Goal: Obtain resource: Download file/media

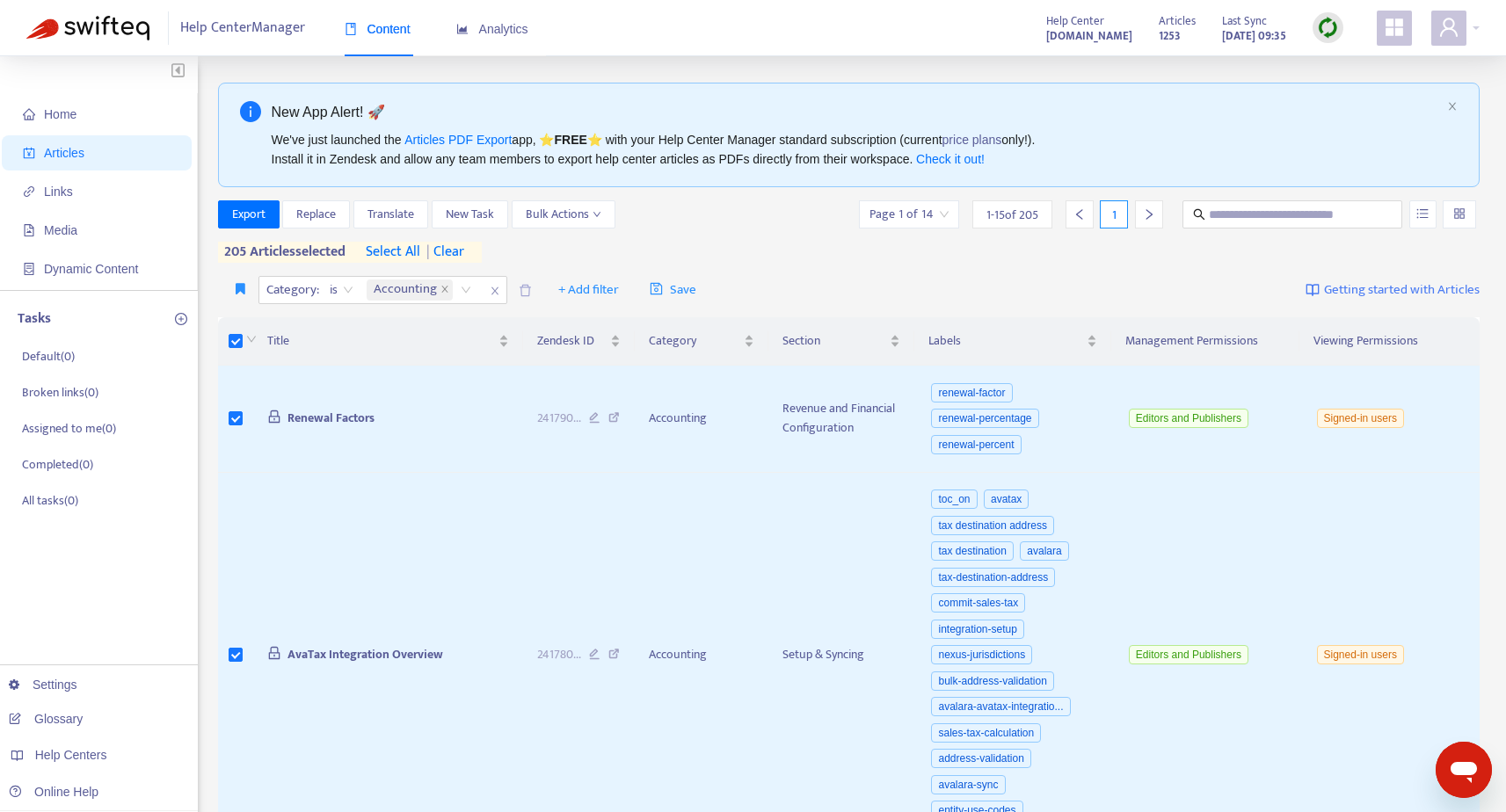
click at [400, 251] on span "select all" at bounding box center [393, 252] width 54 height 21
click at [255, 215] on span "Export" at bounding box center [249, 214] width 34 height 19
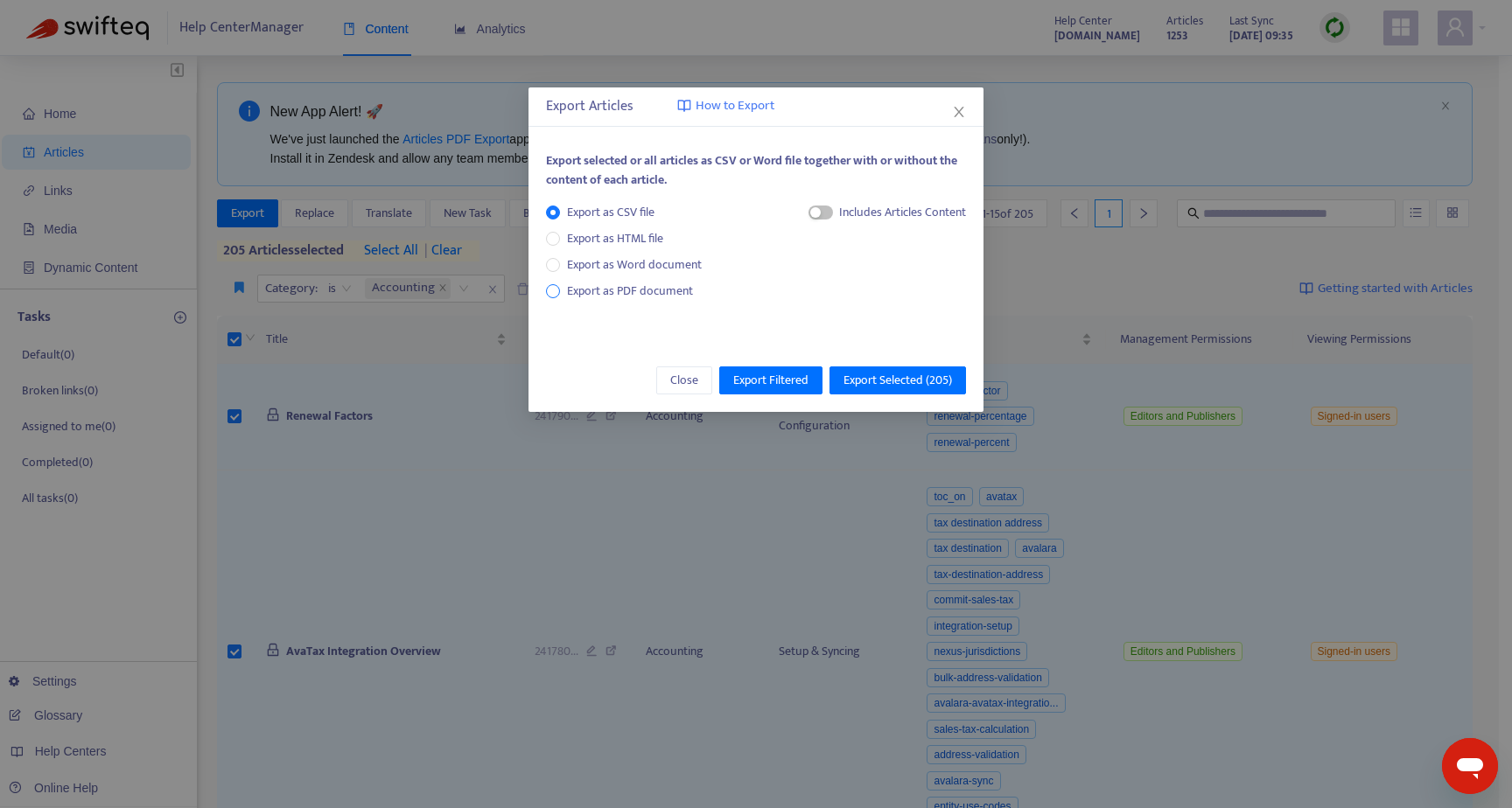
click at [600, 292] on span "Export as PDF document" at bounding box center [629, 291] width 126 height 20
click at [810, 213] on span "button" at bounding box center [804, 211] width 24 height 14
click at [892, 381] on span "Export Selected ( 205 )" at bounding box center [898, 380] width 109 height 19
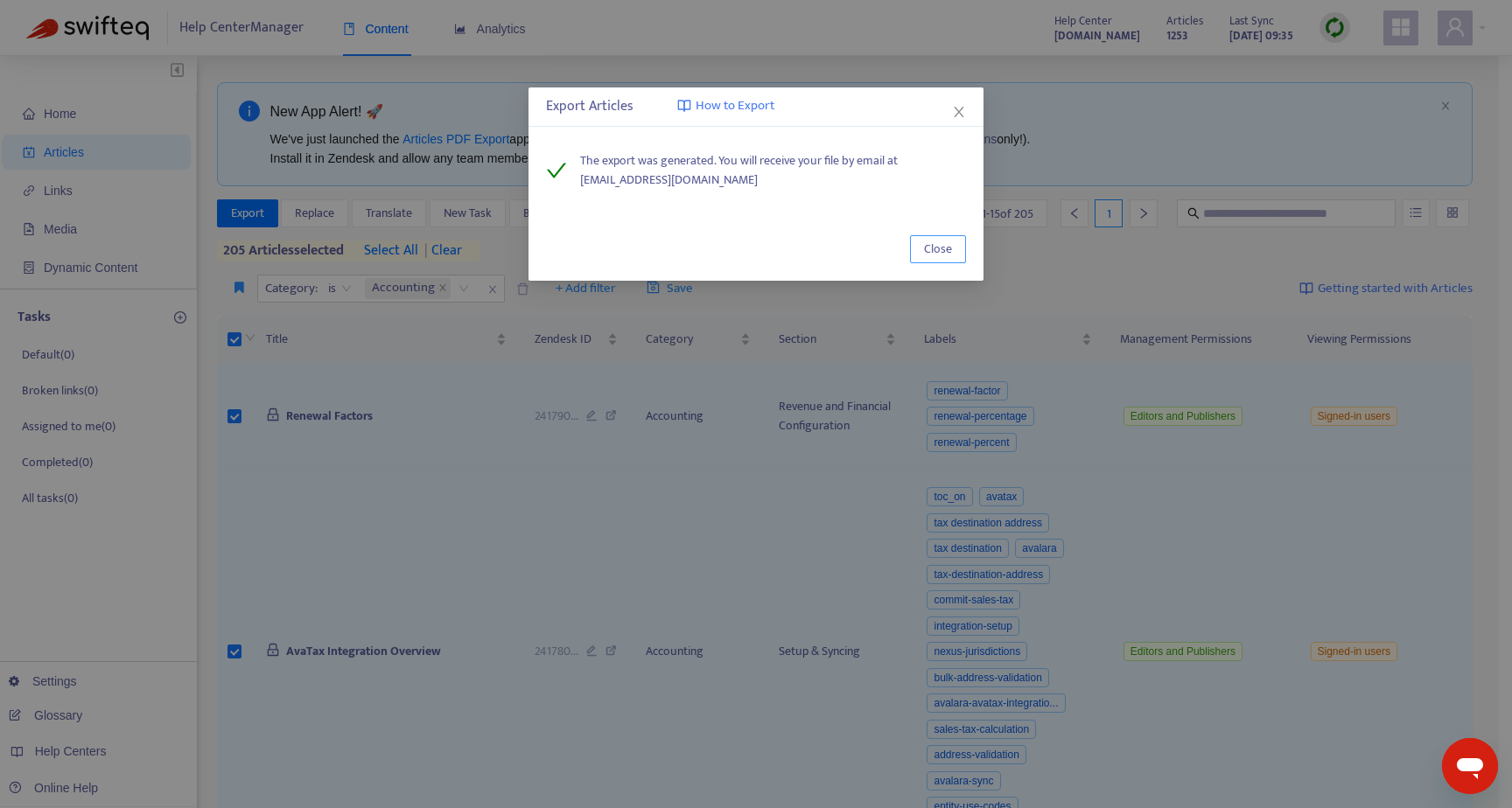
click at [950, 246] on span "Close" at bounding box center [938, 249] width 28 height 19
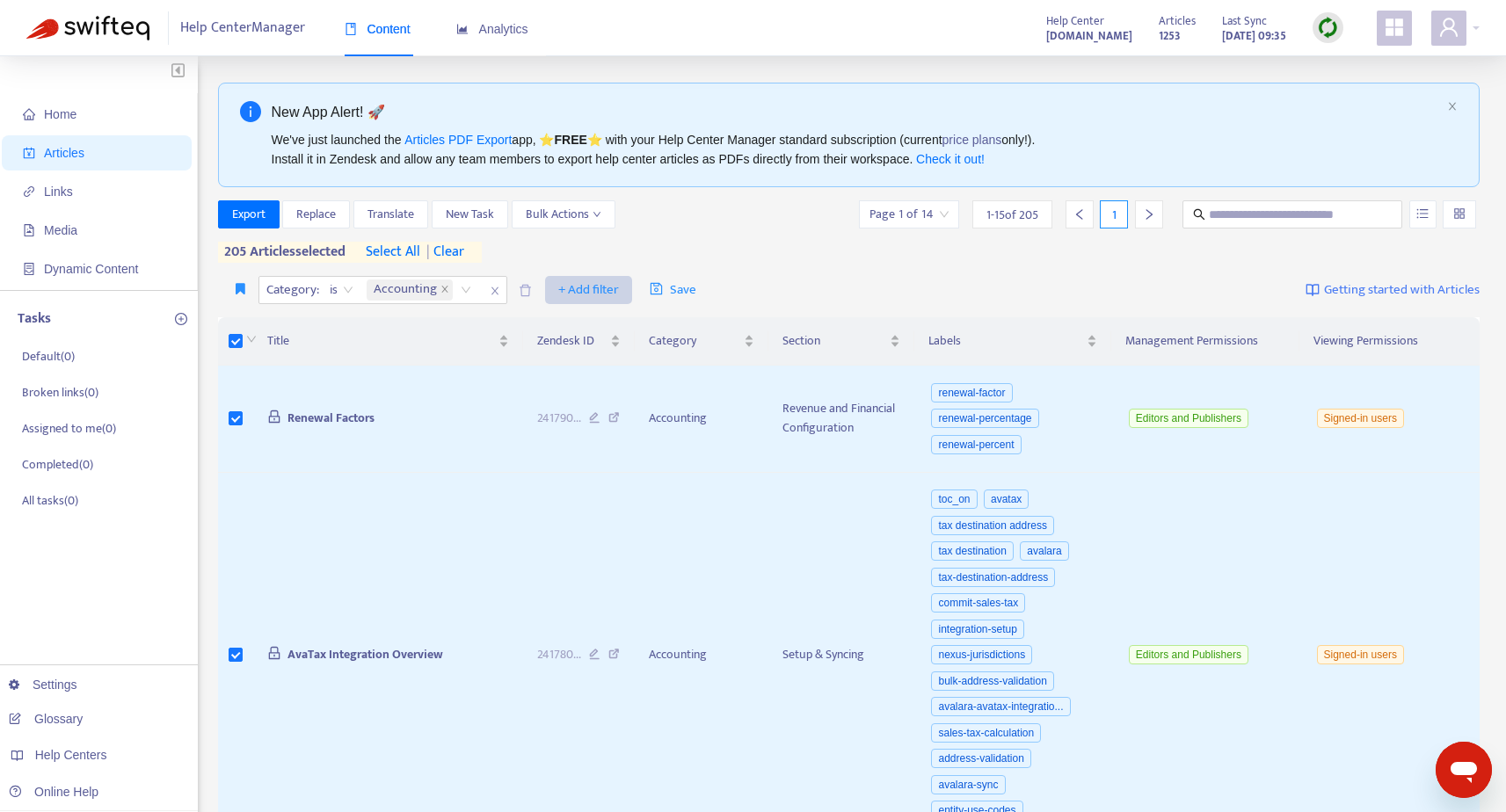
click at [445, 287] on icon "close" at bounding box center [445, 290] width 9 height 9
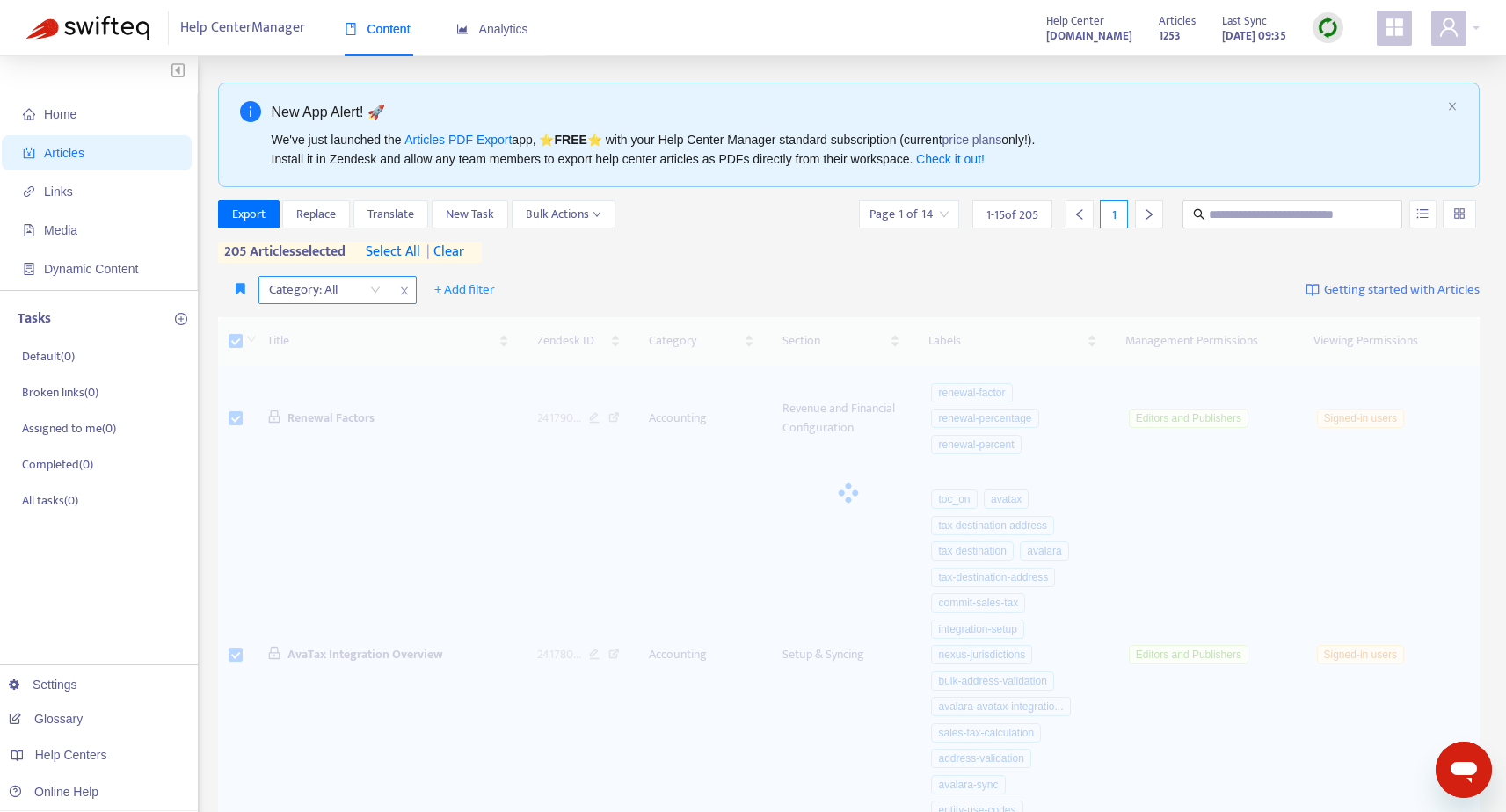
click at [374, 290] on div "Category: All" at bounding box center [325, 290] width 131 height 26
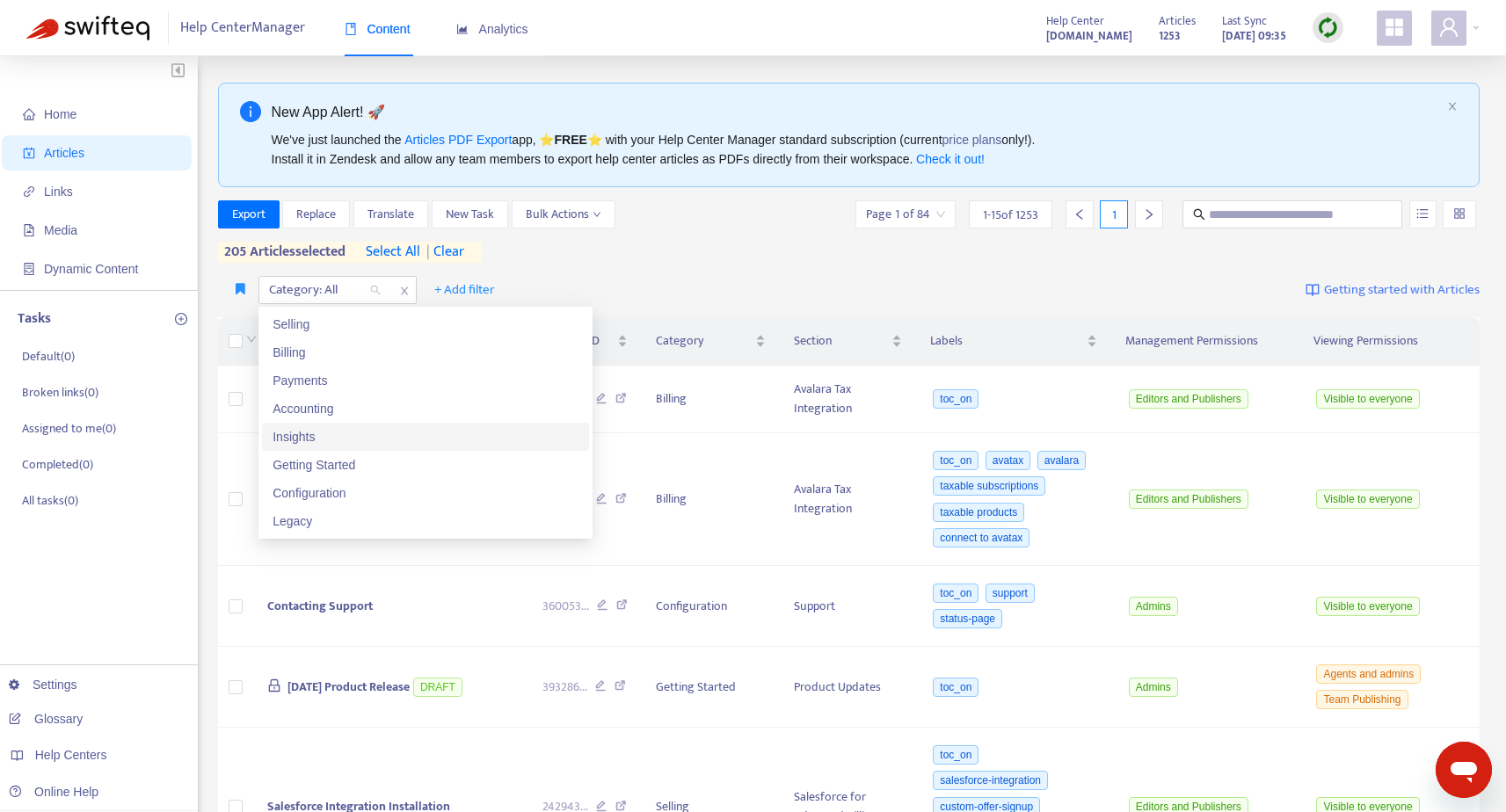
click at [366, 432] on div "Insights" at bounding box center [425, 436] width 306 height 19
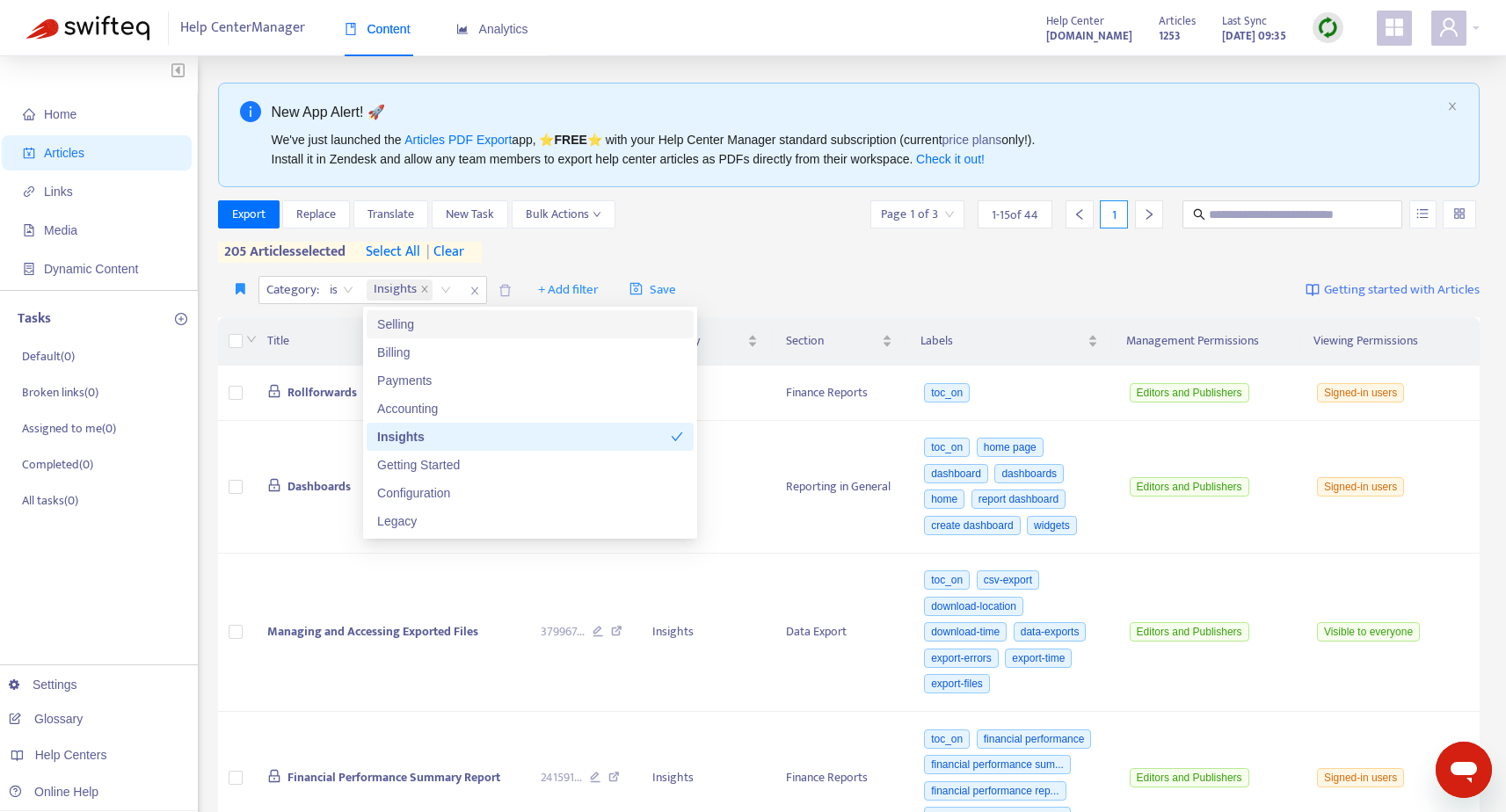
click at [411, 247] on span "select all" at bounding box center [393, 252] width 54 height 21
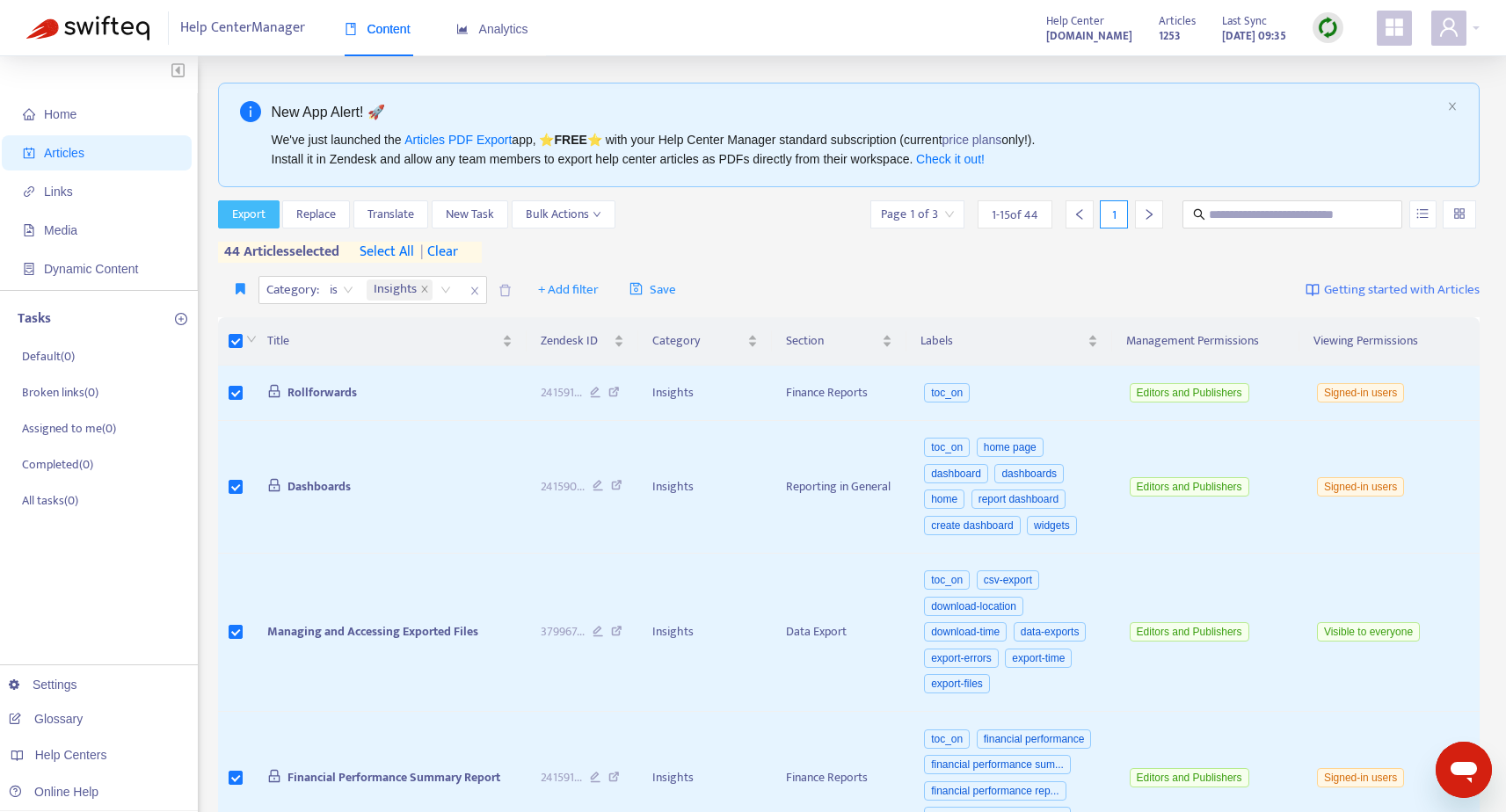
click at [238, 213] on span "Export" at bounding box center [249, 214] width 34 height 19
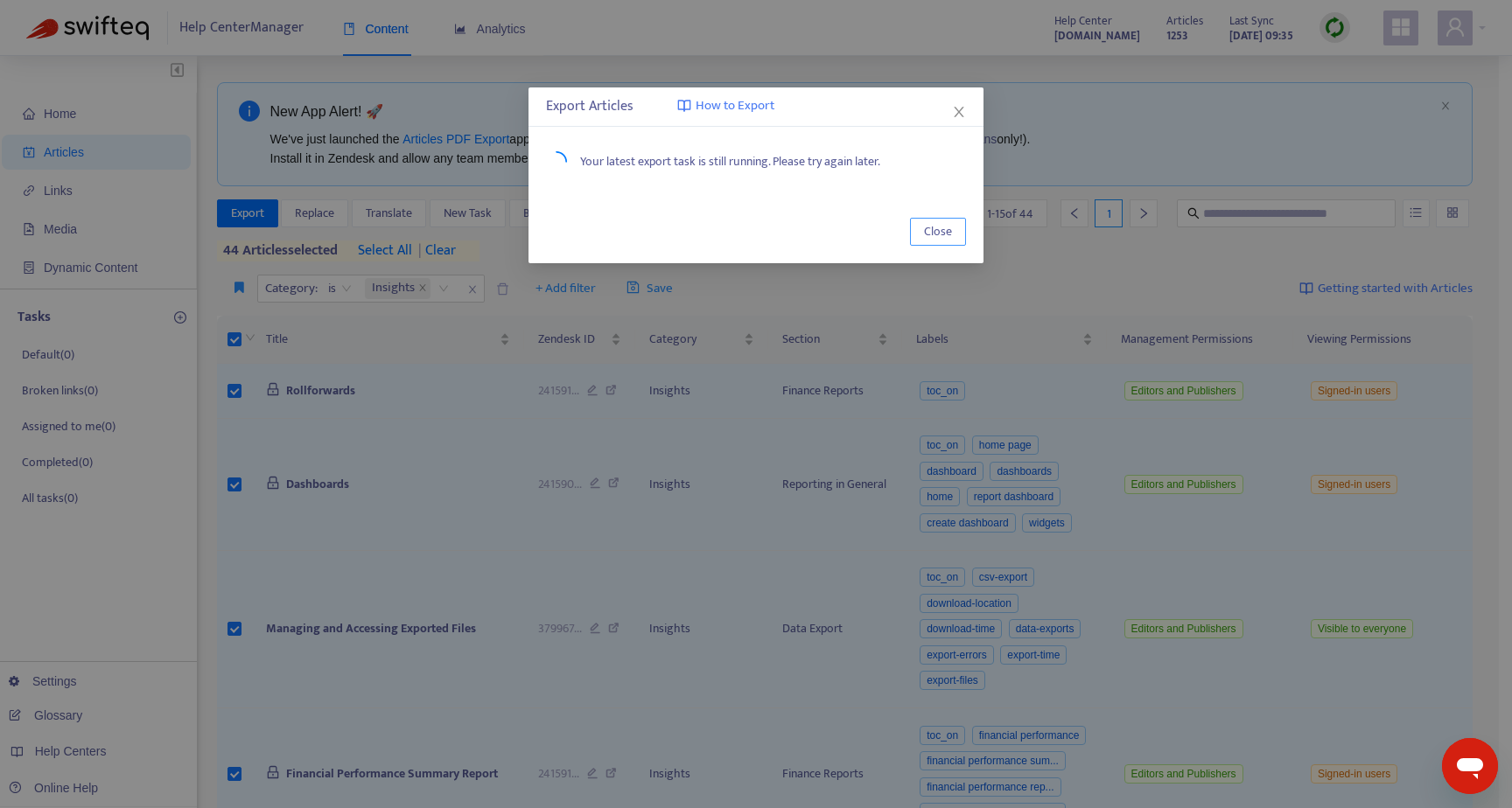
click at [946, 225] on span "Close" at bounding box center [938, 231] width 28 height 19
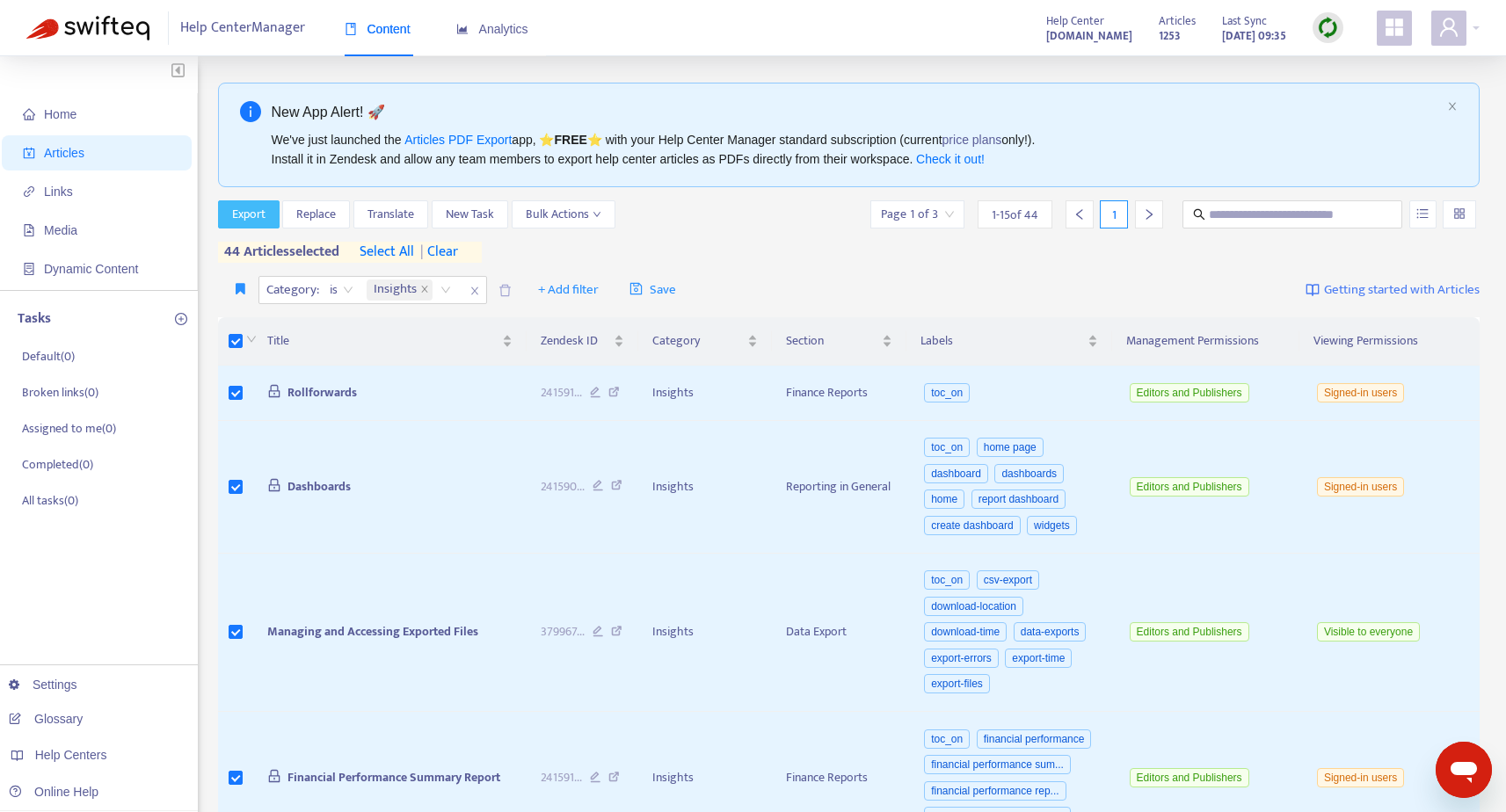
click at [262, 215] on span "Export" at bounding box center [249, 214] width 34 height 19
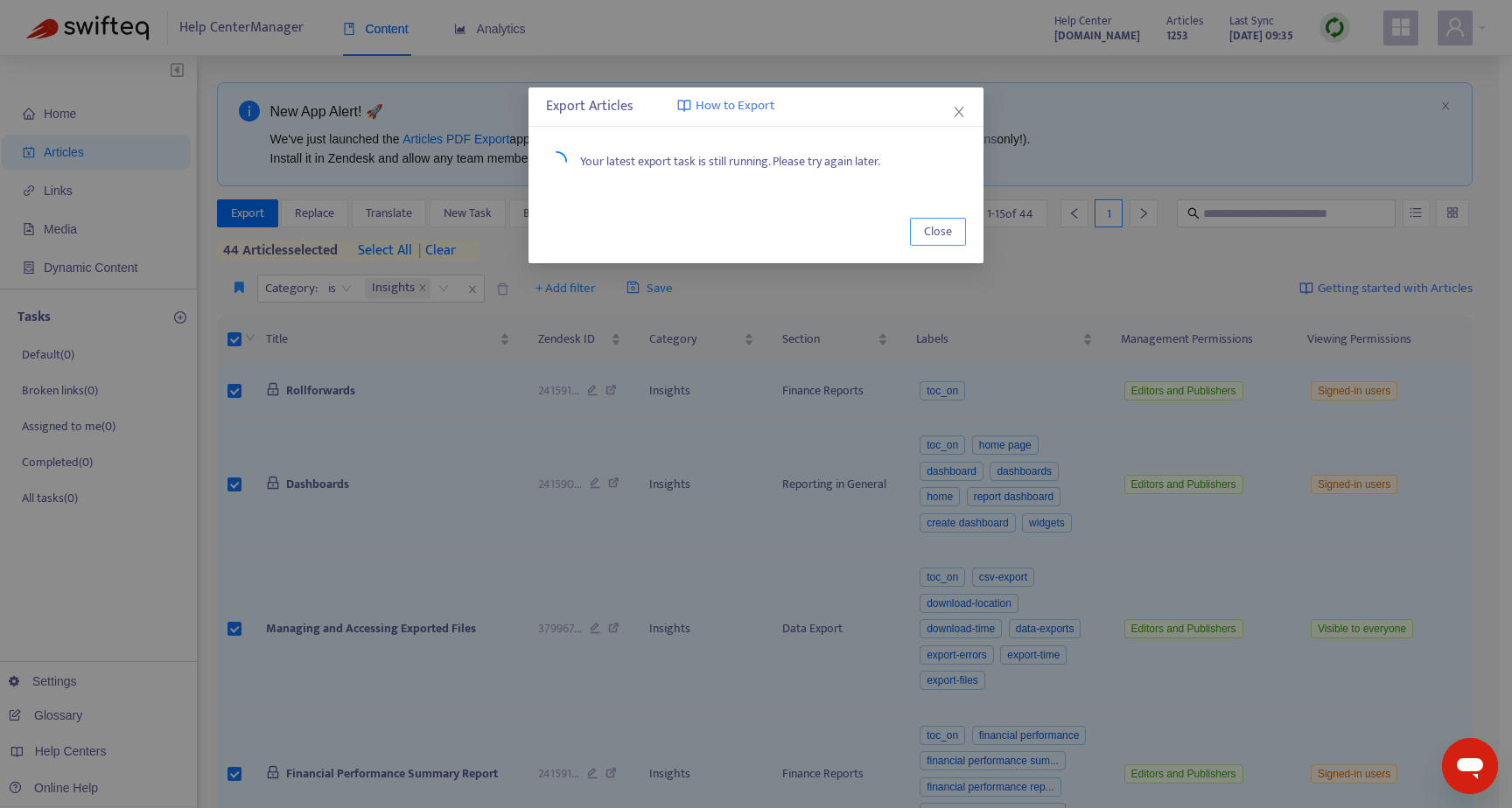
click at [943, 231] on span "Close" at bounding box center [938, 231] width 28 height 19
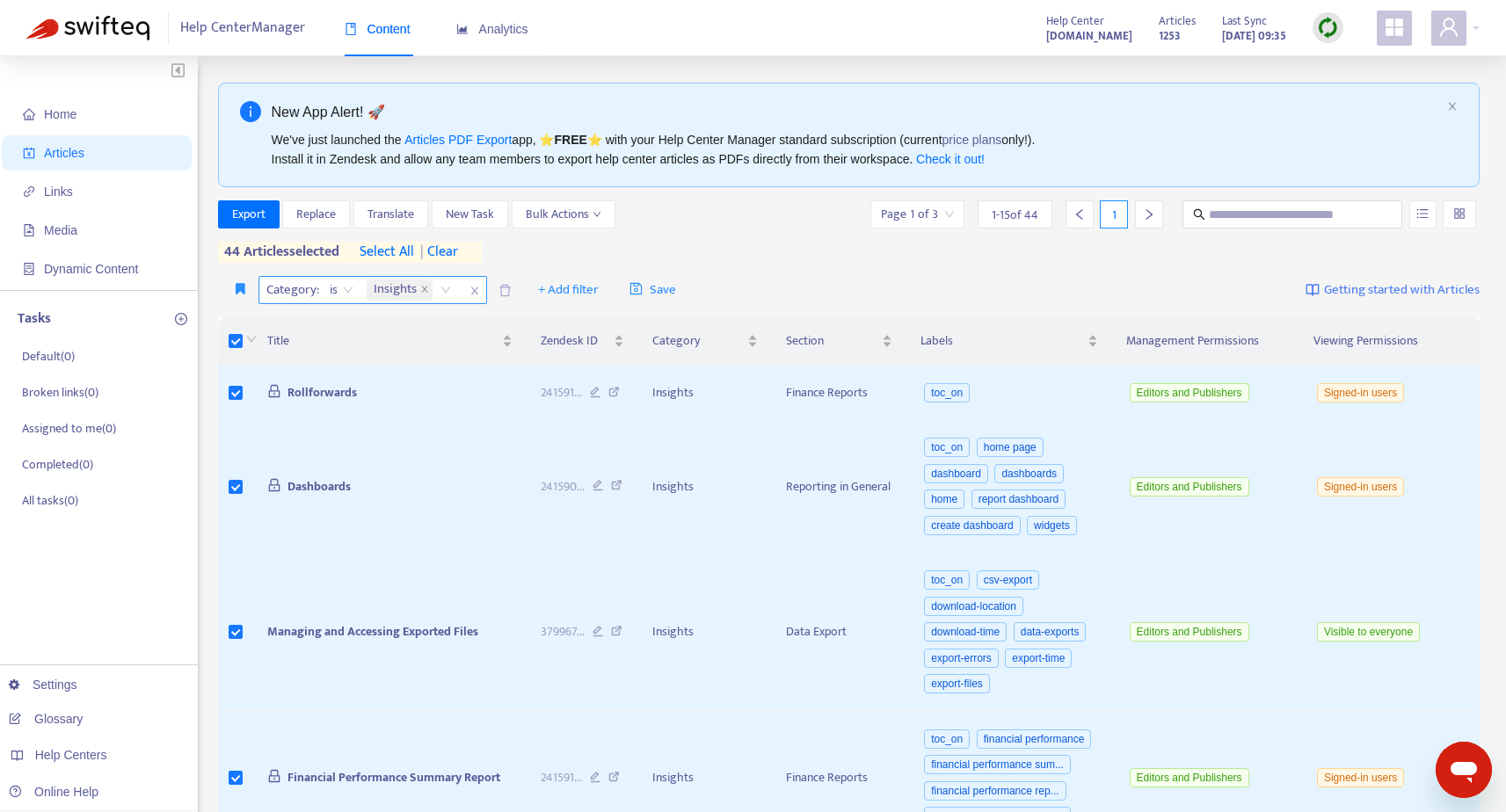
click at [451, 291] on div "Insights" at bounding box center [411, 290] width 97 height 26
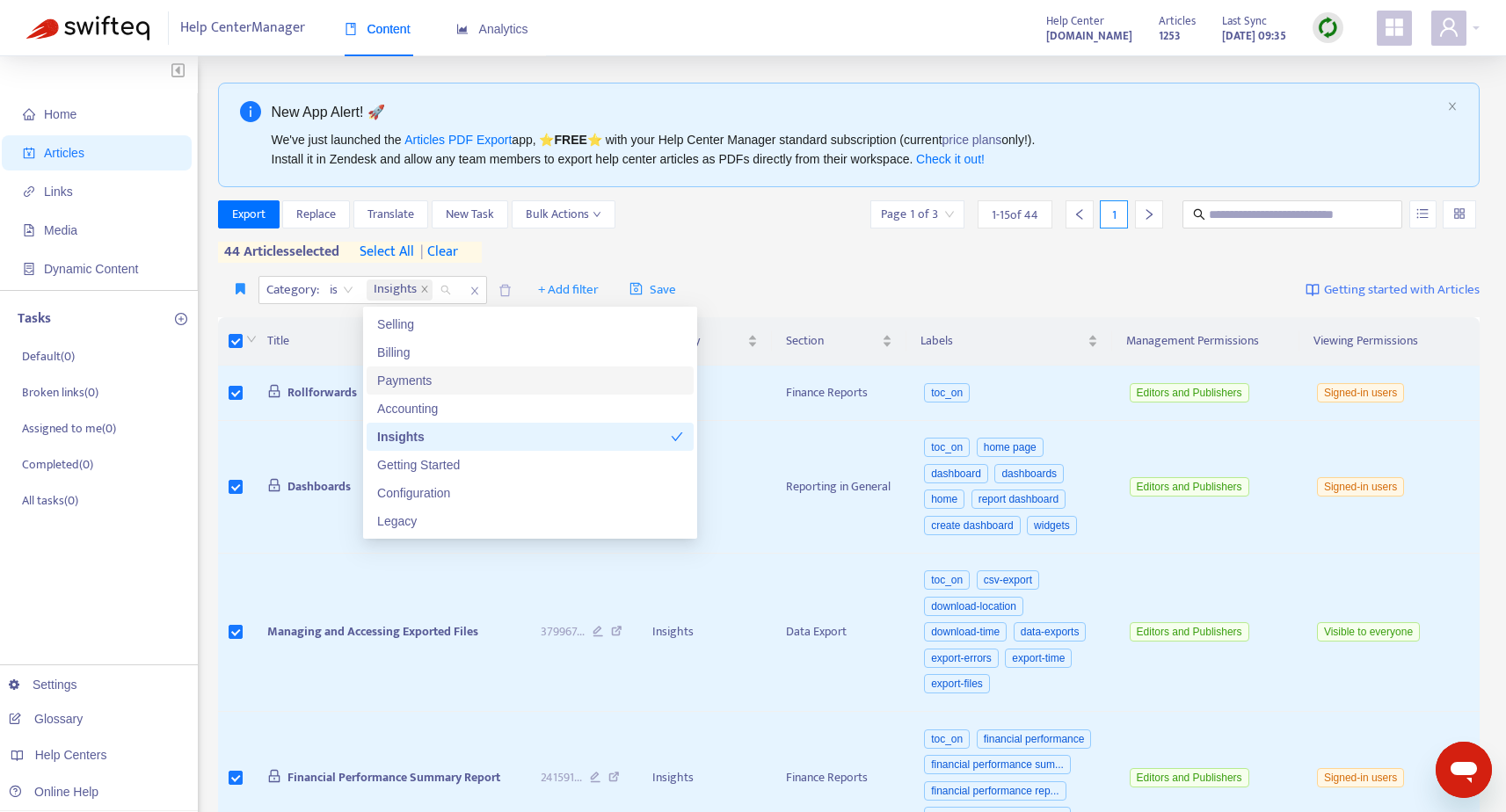
click at [430, 380] on div "Payments" at bounding box center [530, 380] width 306 height 19
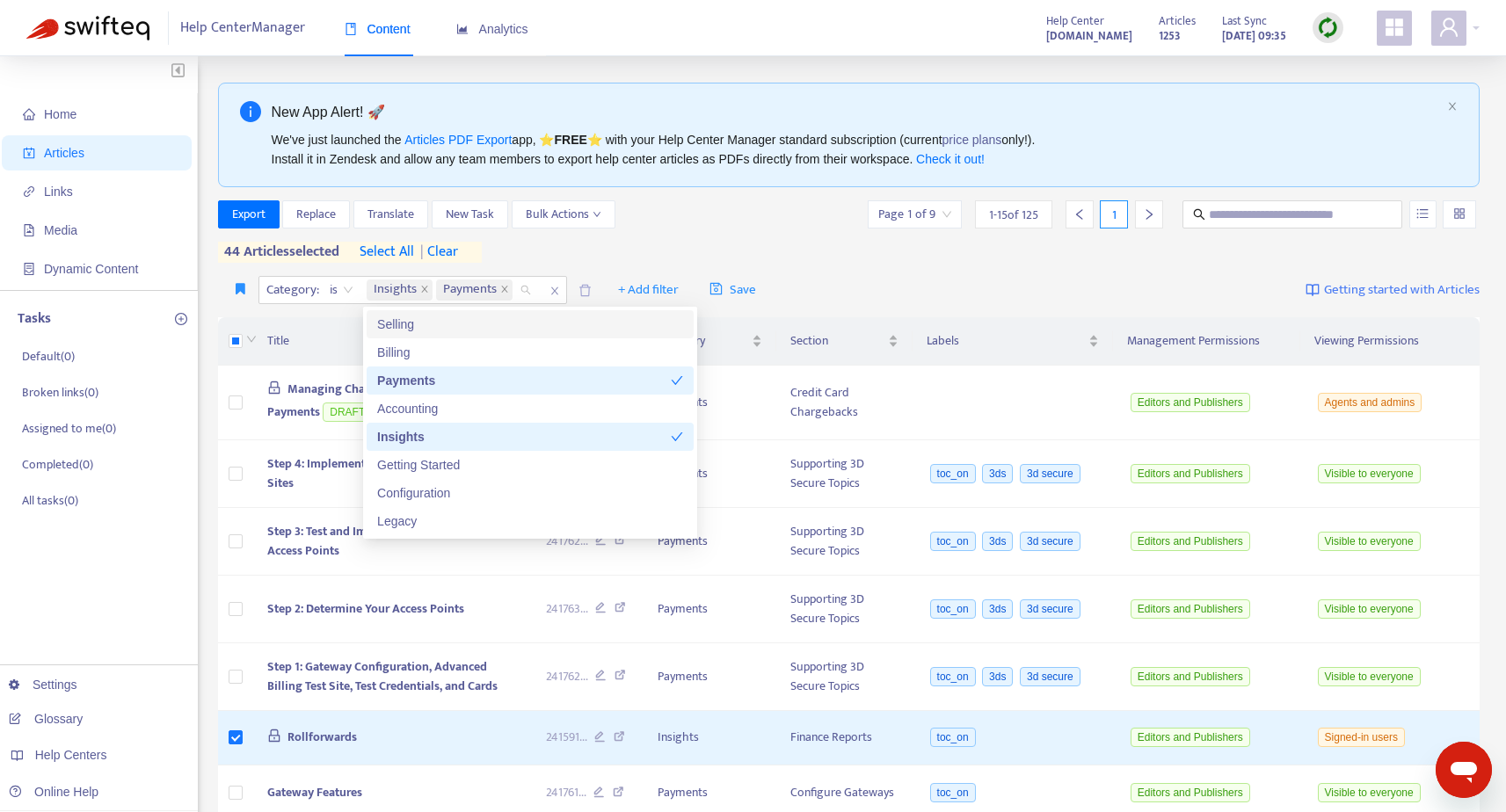
click at [391, 251] on span "select all" at bounding box center [387, 252] width 54 height 21
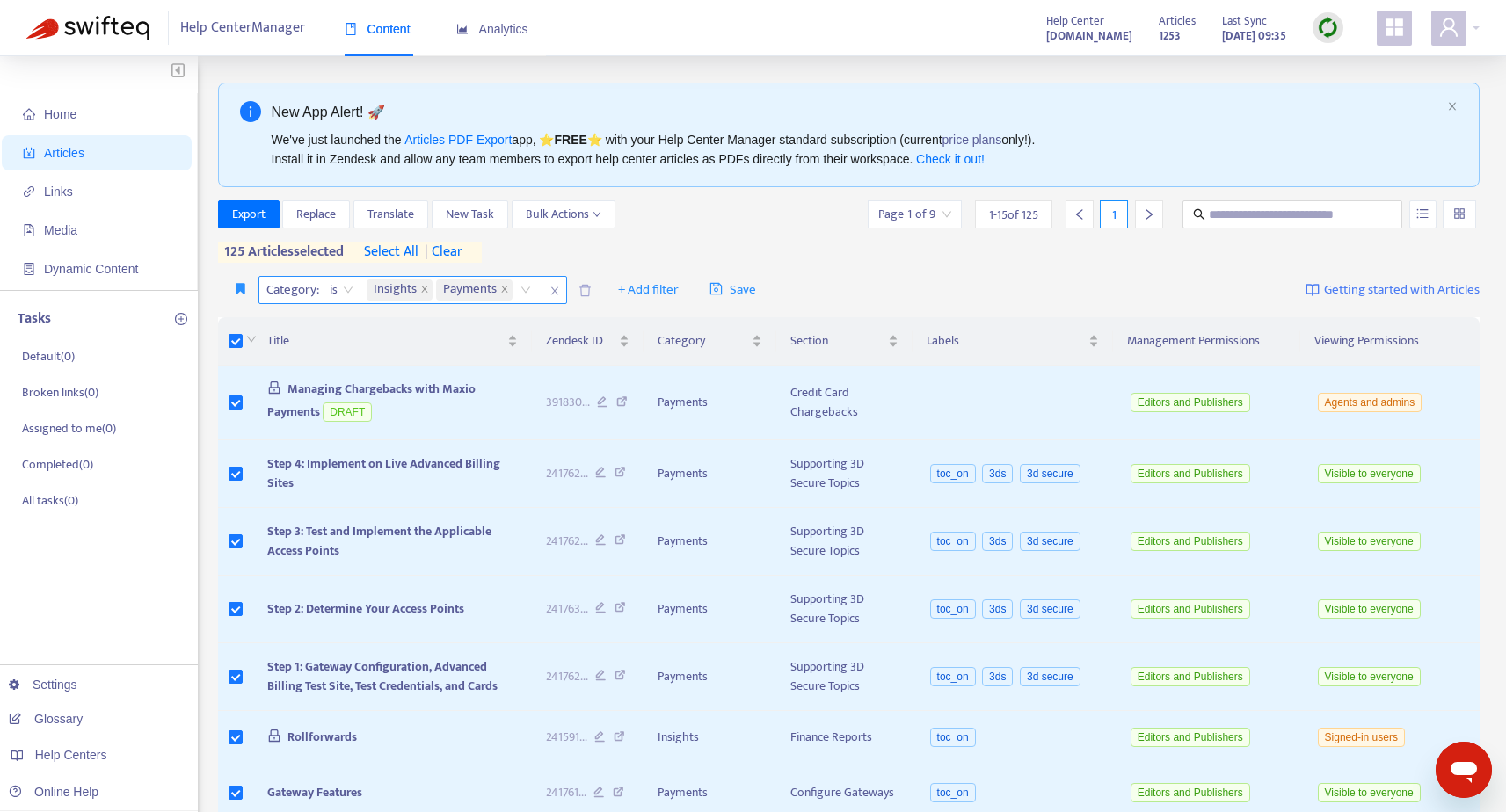
click at [531, 289] on div "Insights Payments" at bounding box center [452, 290] width 178 height 26
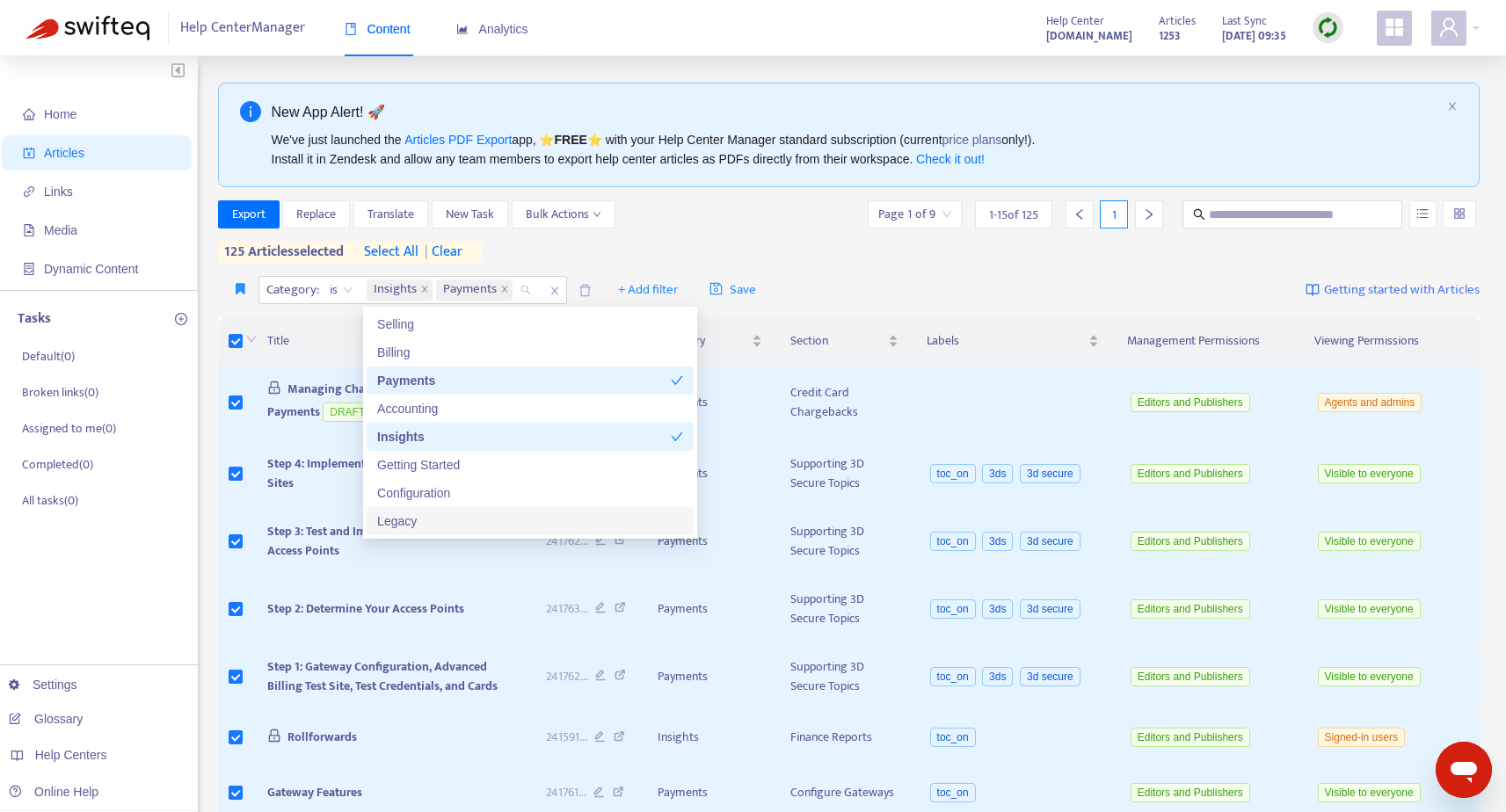
click at [530, 524] on div "Legacy" at bounding box center [530, 520] width 306 height 19
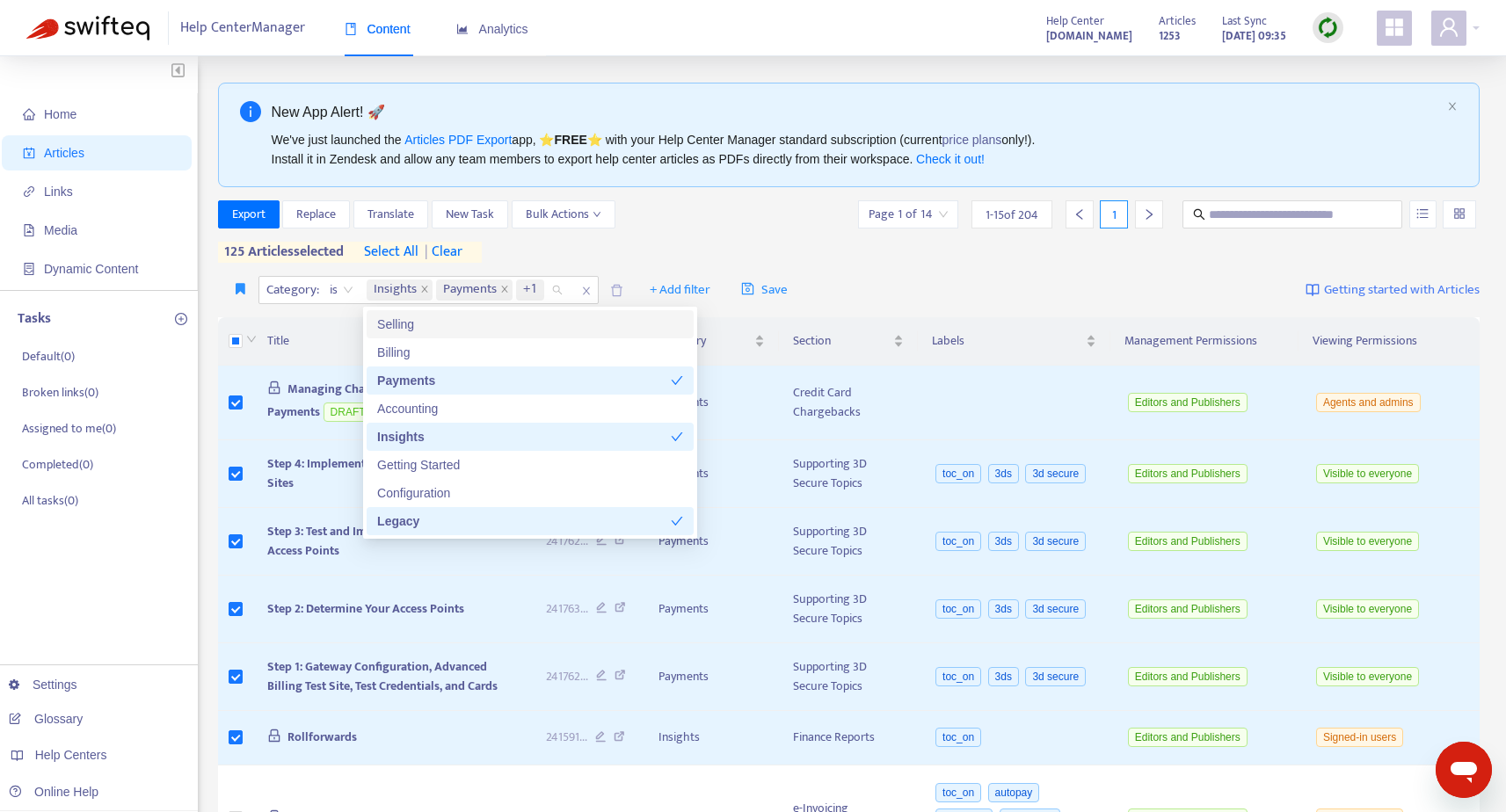
click at [394, 248] on span "select all" at bounding box center [391, 252] width 54 height 21
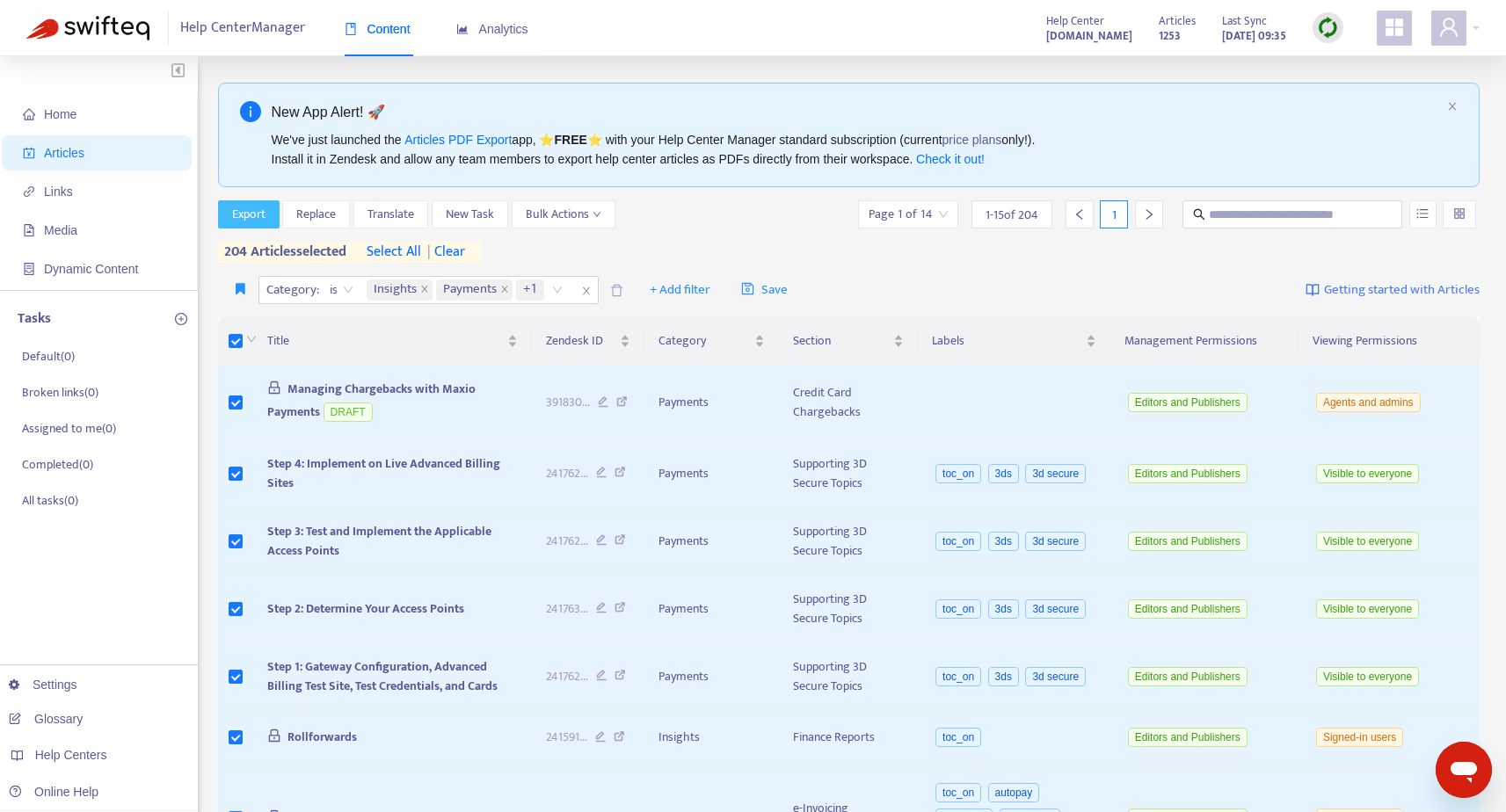
click at [248, 213] on span "Export" at bounding box center [249, 214] width 34 height 19
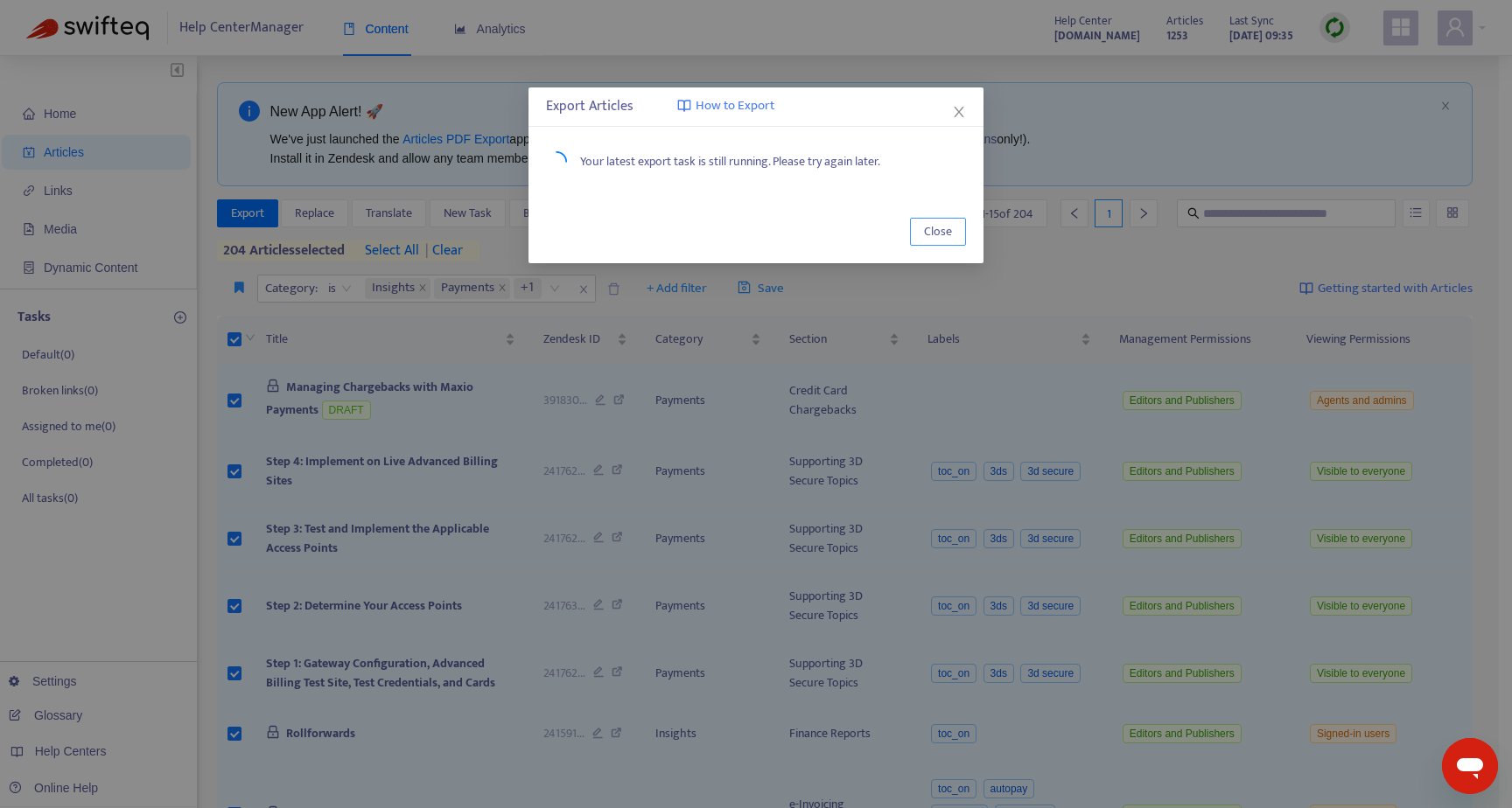
click at [961, 230] on button "Close" at bounding box center [939, 231] width 56 height 28
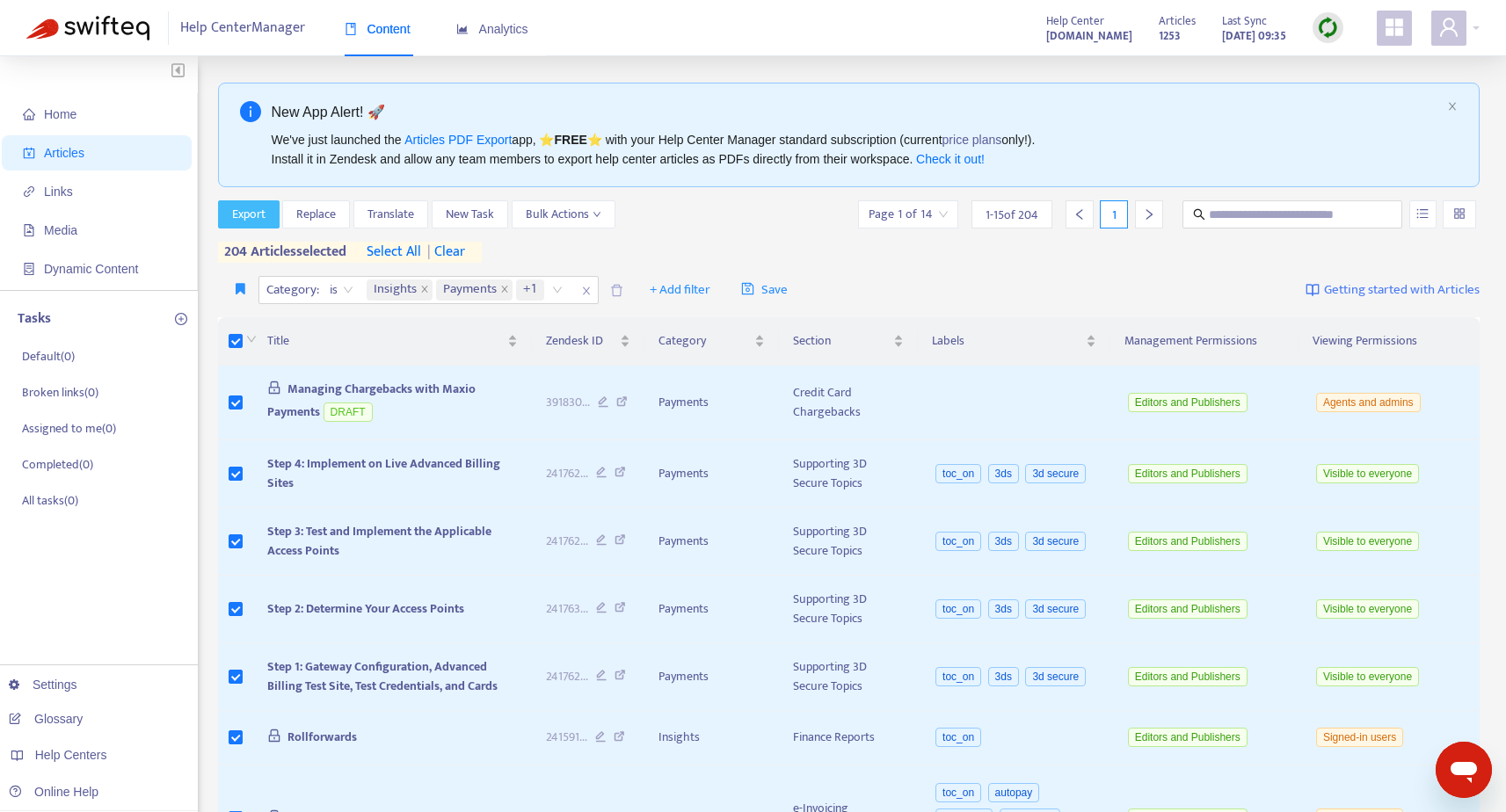
click at [243, 214] on span "Export" at bounding box center [249, 214] width 34 height 19
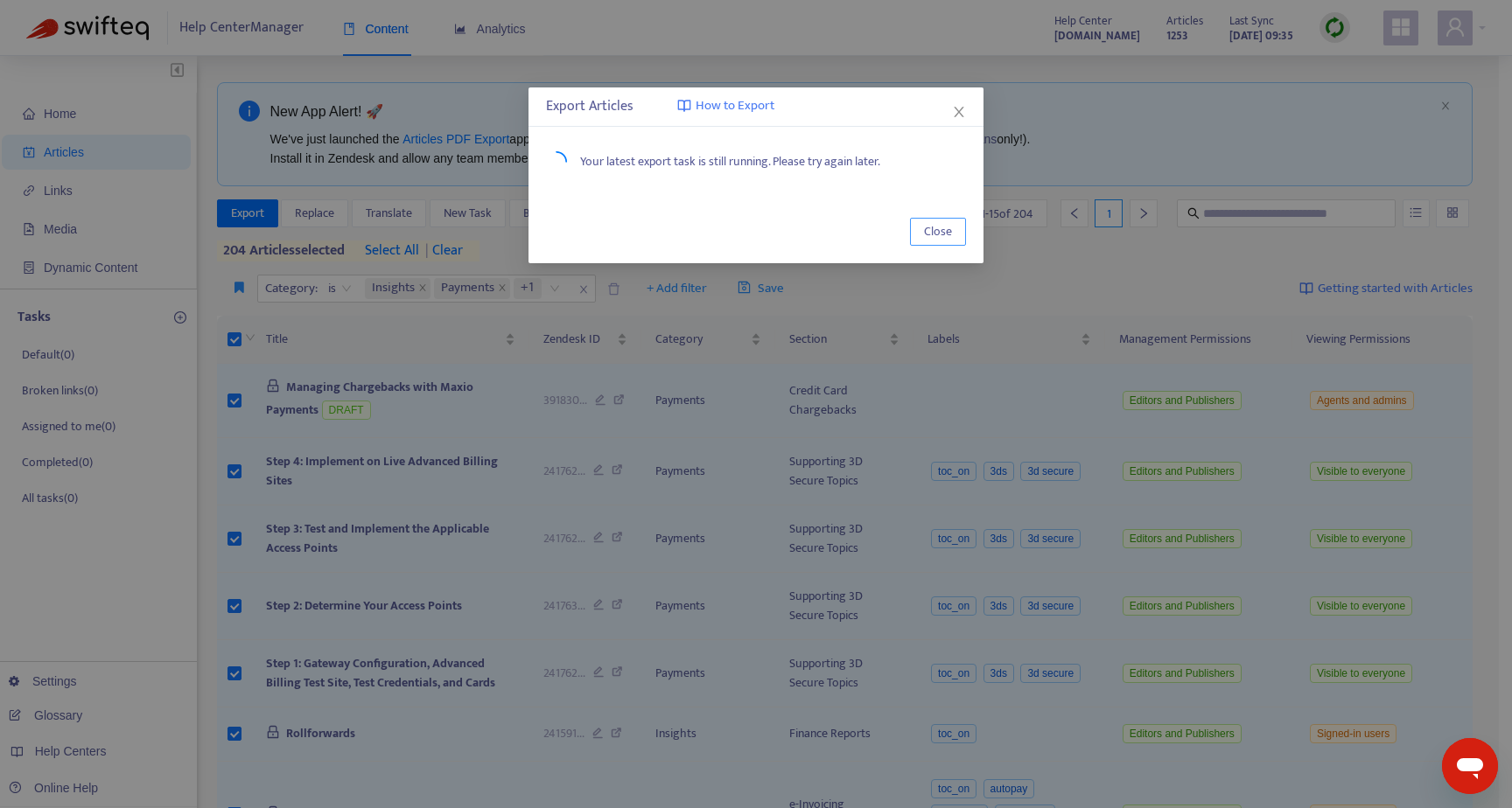
click at [947, 231] on span "Close" at bounding box center [938, 231] width 28 height 19
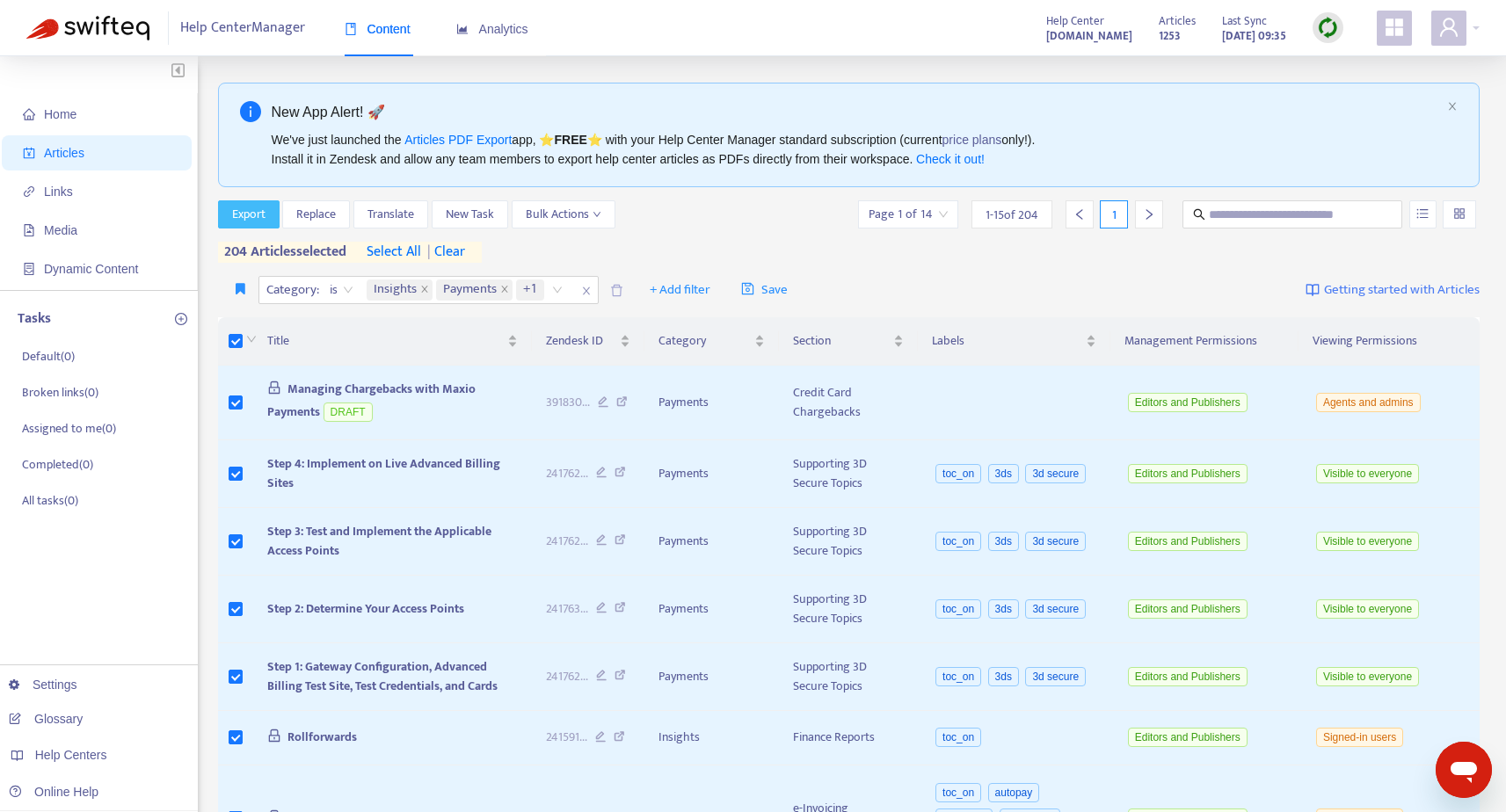
click at [252, 216] on span "Export" at bounding box center [249, 214] width 34 height 19
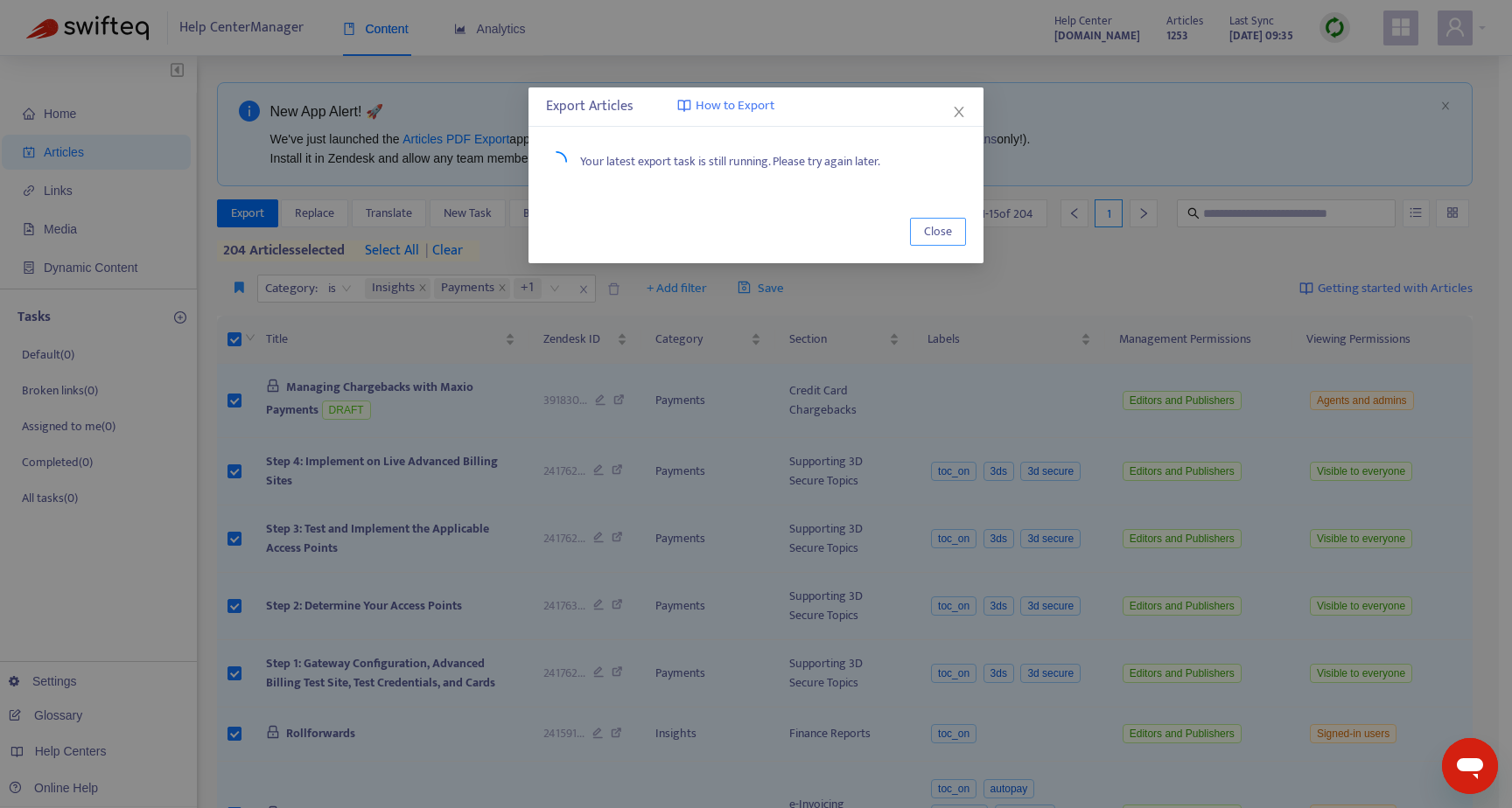
click at [945, 229] on span "Close" at bounding box center [938, 231] width 28 height 19
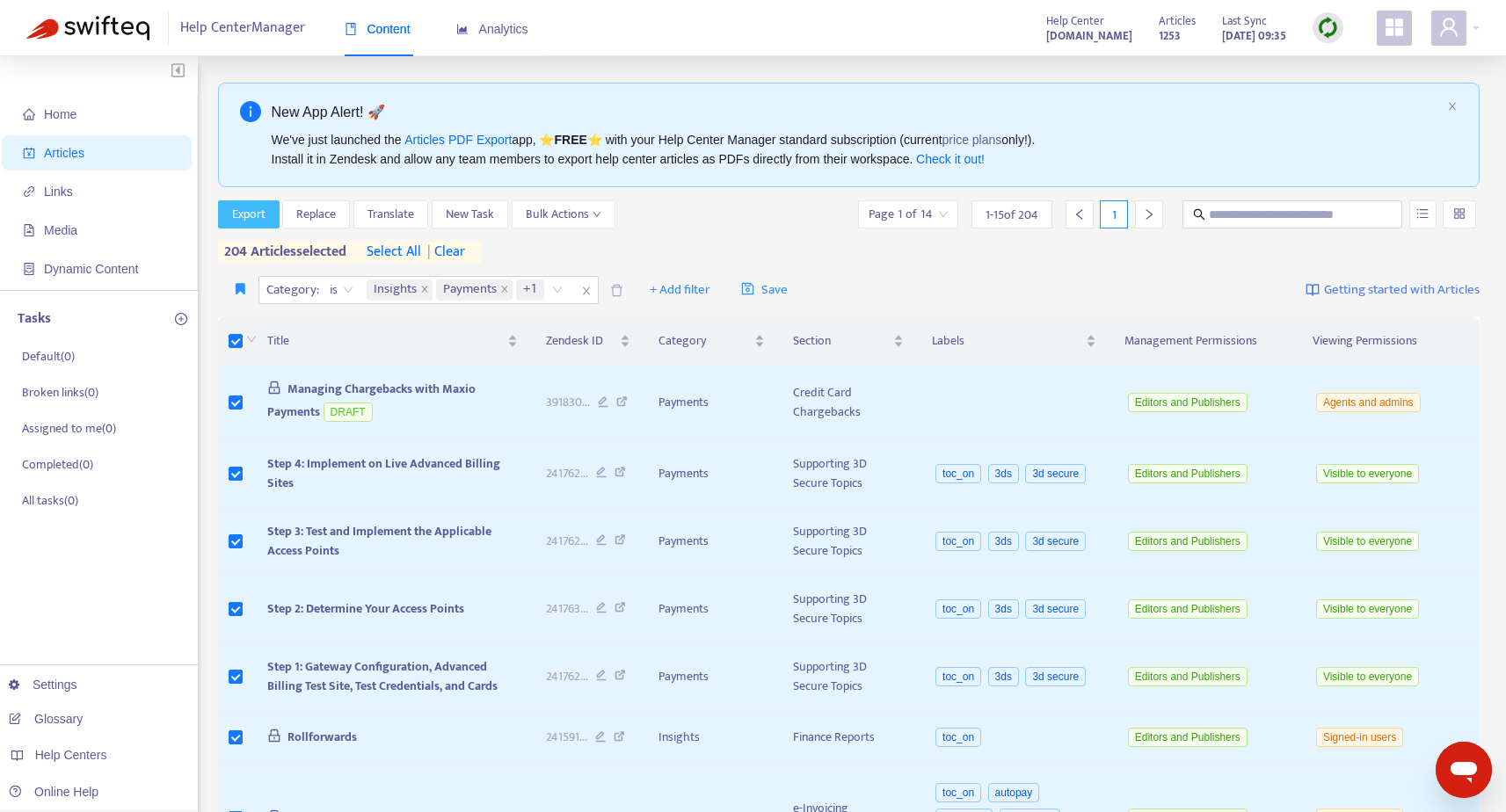
click at [253, 209] on span "Export" at bounding box center [249, 214] width 34 height 19
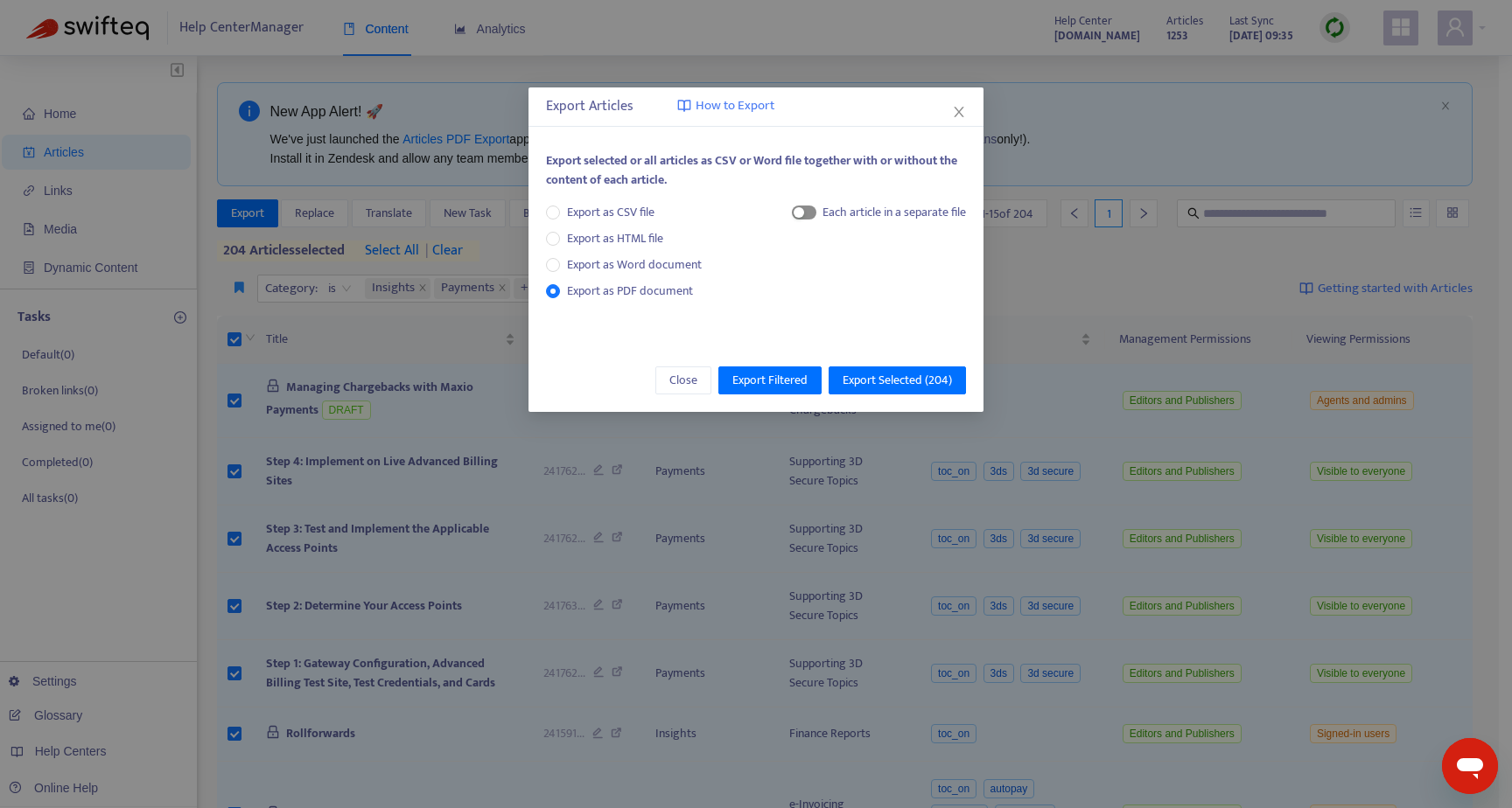
click at [811, 213] on span "button" at bounding box center [804, 211] width 24 height 14
click at [902, 381] on span "Export Selected ( 204 )" at bounding box center [897, 380] width 109 height 19
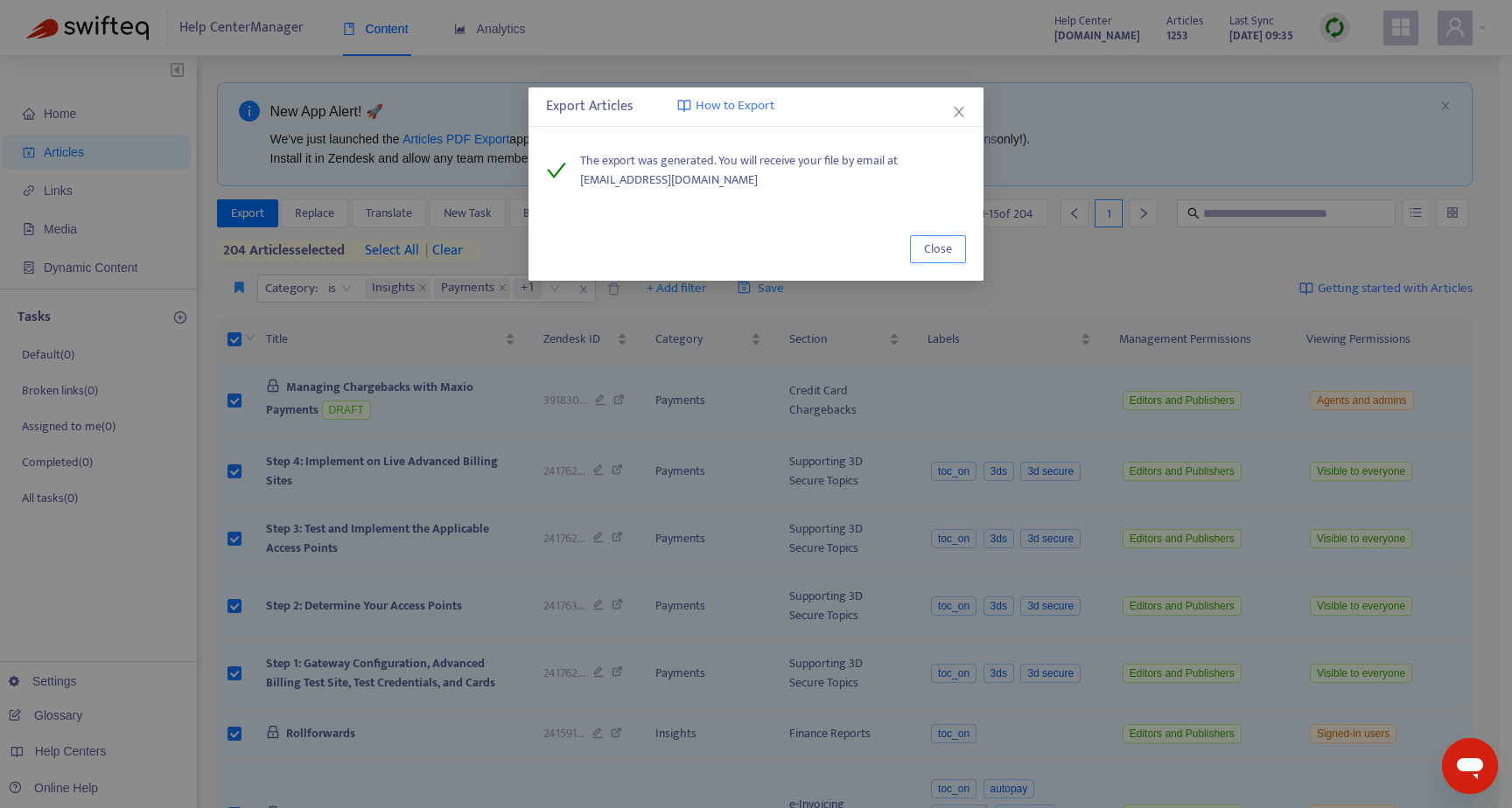
click at [951, 249] on span "Close" at bounding box center [938, 249] width 28 height 19
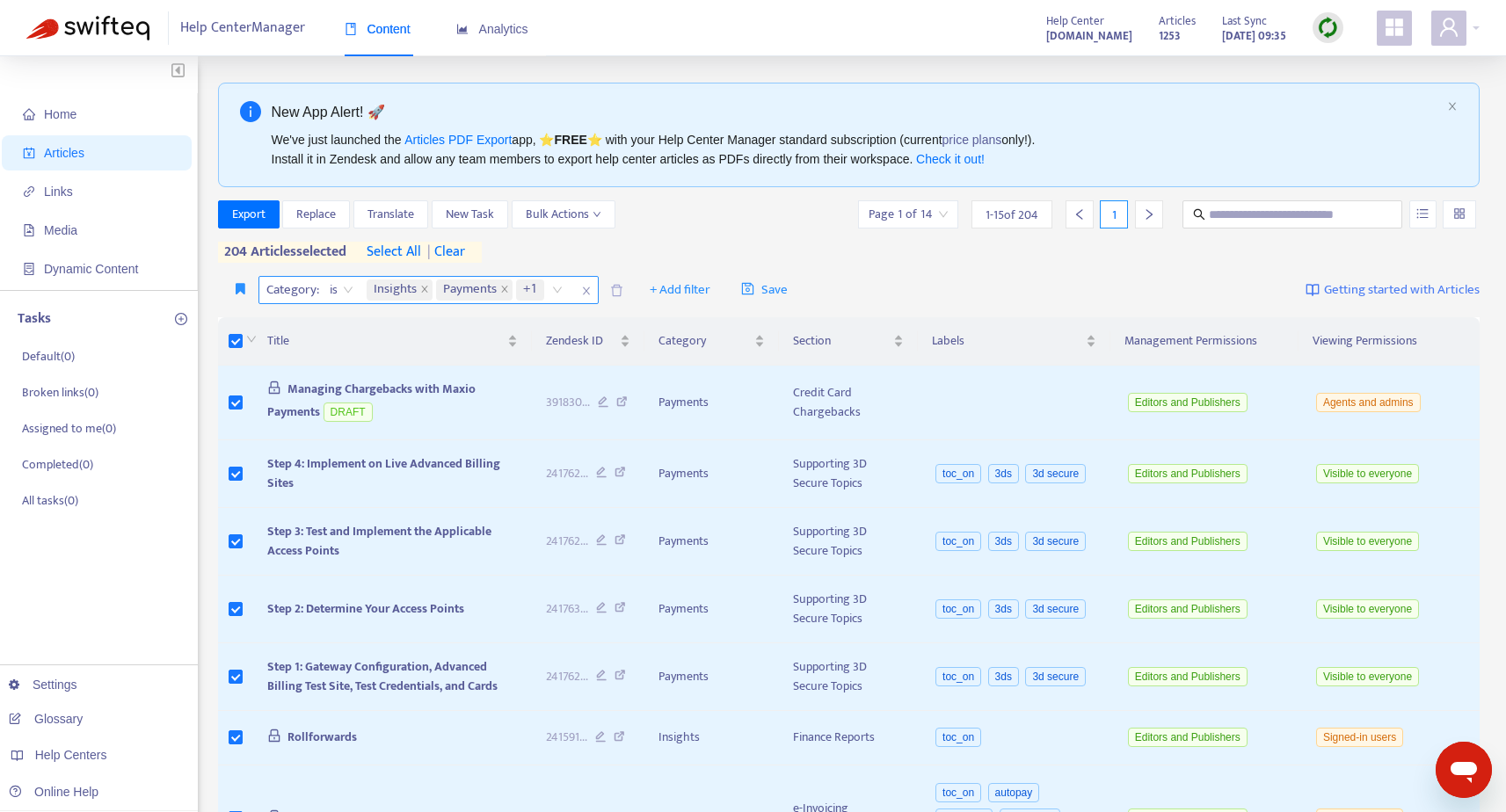
click at [533, 289] on span "+1" at bounding box center [530, 290] width 14 height 21
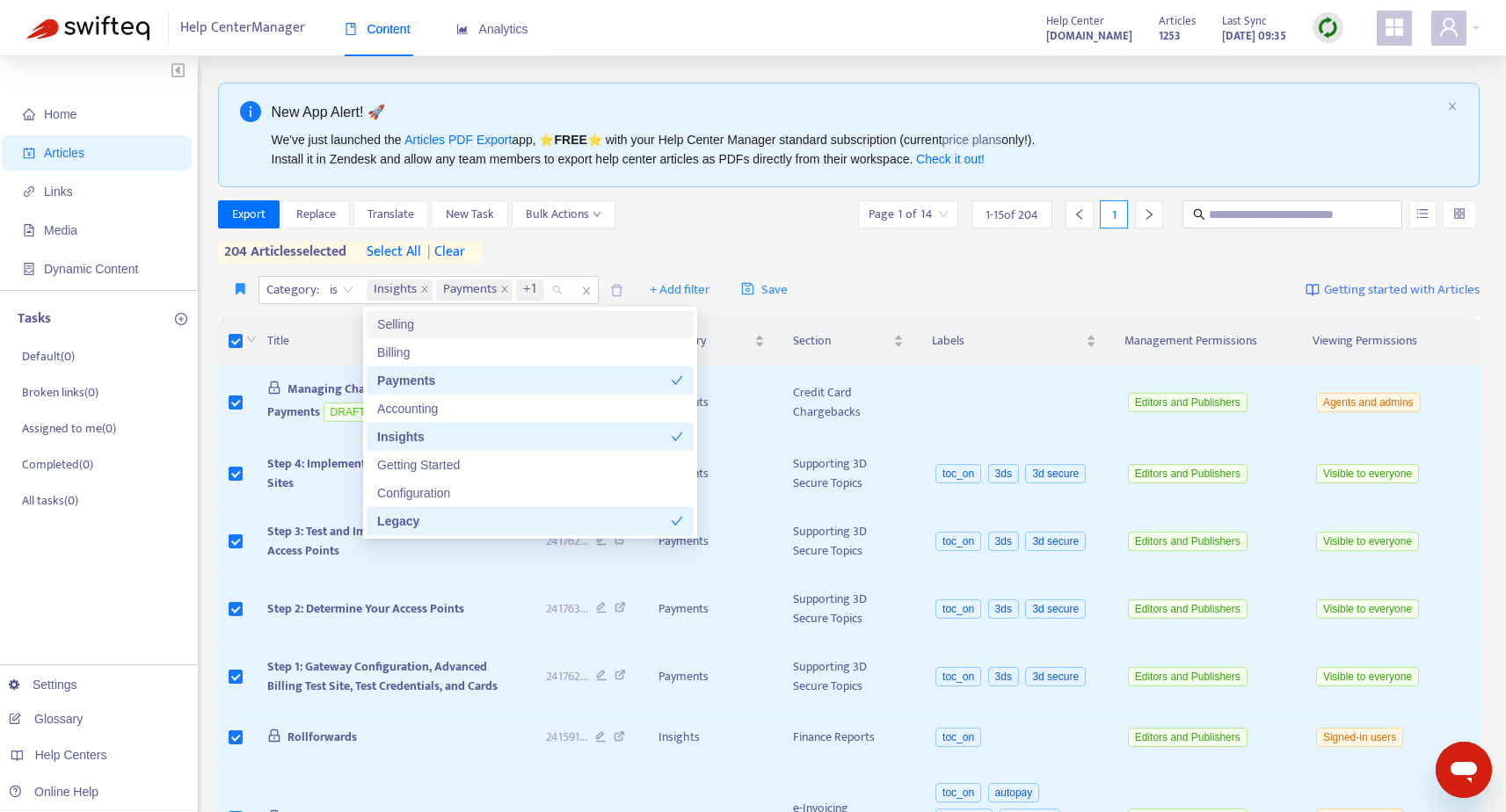
click at [761, 233] on div "Export Replace Translate New Task Bulk Actions Page 1 of 14 1 - 15 of 204 1 204…" at bounding box center [849, 232] width 1263 height 63
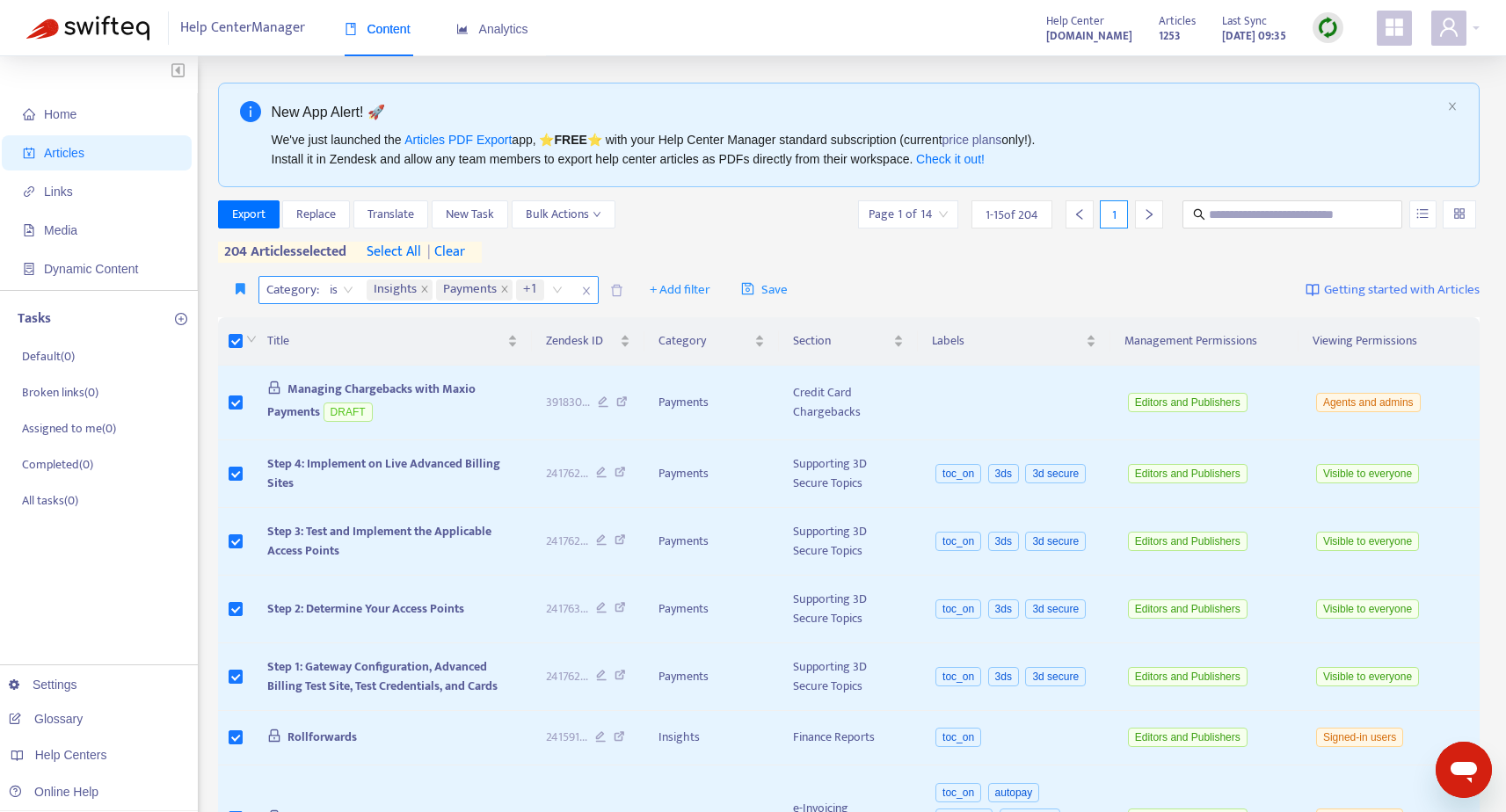
click at [560, 290] on div "Insights Payments +1" at bounding box center [468, 290] width 209 height 26
click at [422, 287] on icon "close" at bounding box center [425, 290] width 9 height 9
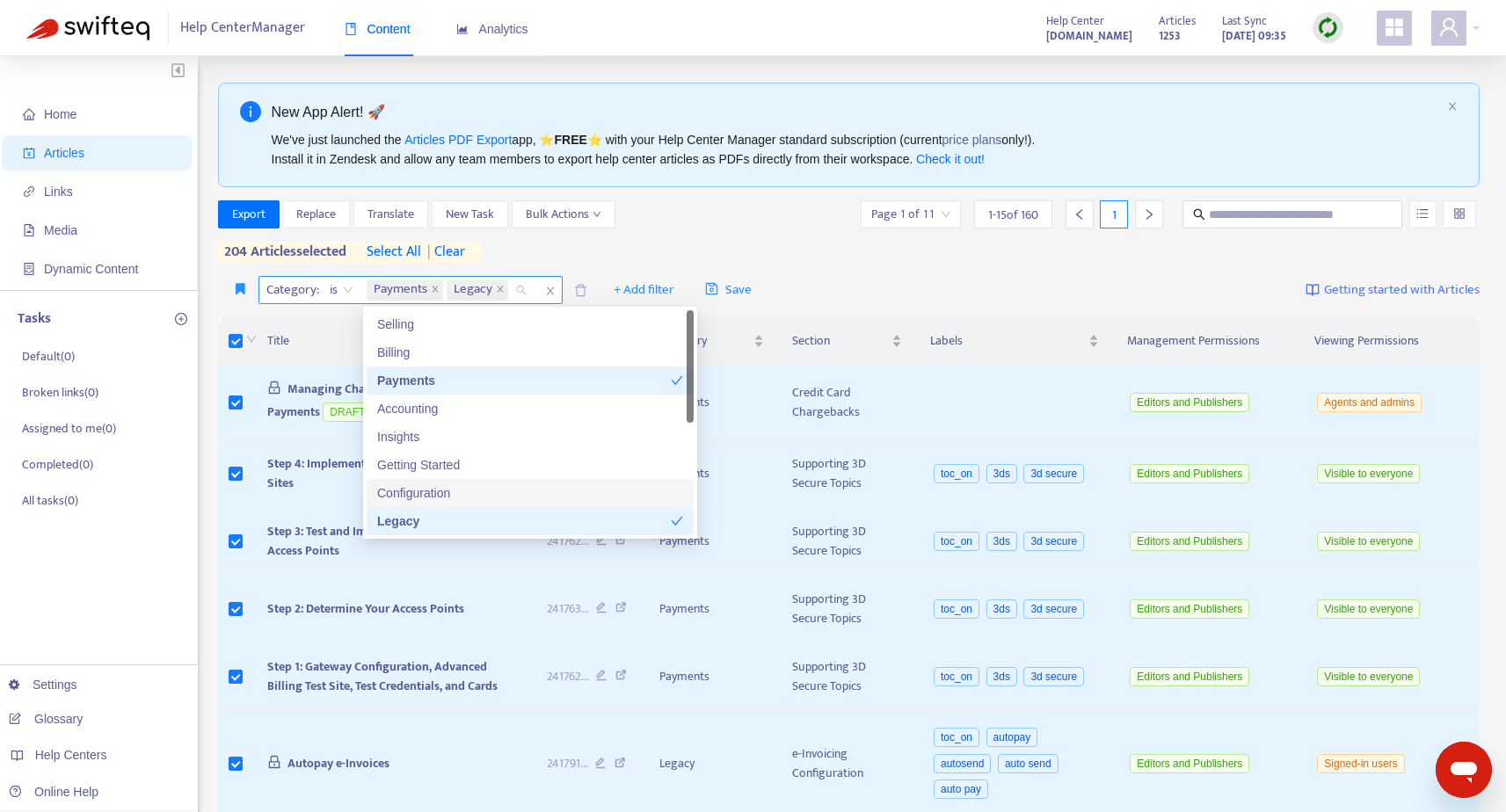
click at [430, 287] on span "Payments" at bounding box center [405, 290] width 76 height 21
click at [439, 287] on icon "close" at bounding box center [435, 290] width 9 height 9
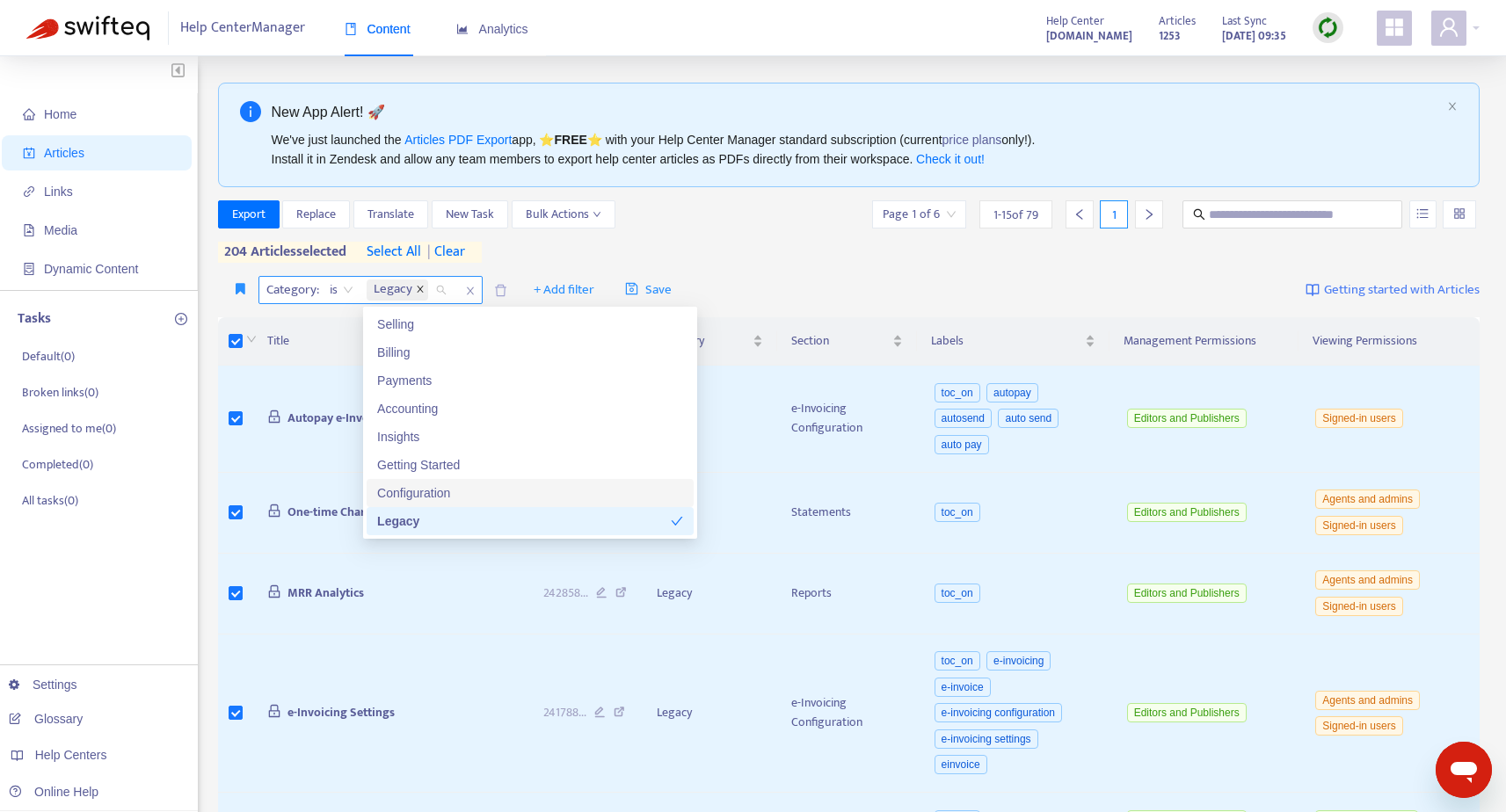
click at [419, 287] on icon "close" at bounding box center [421, 290] width 9 height 9
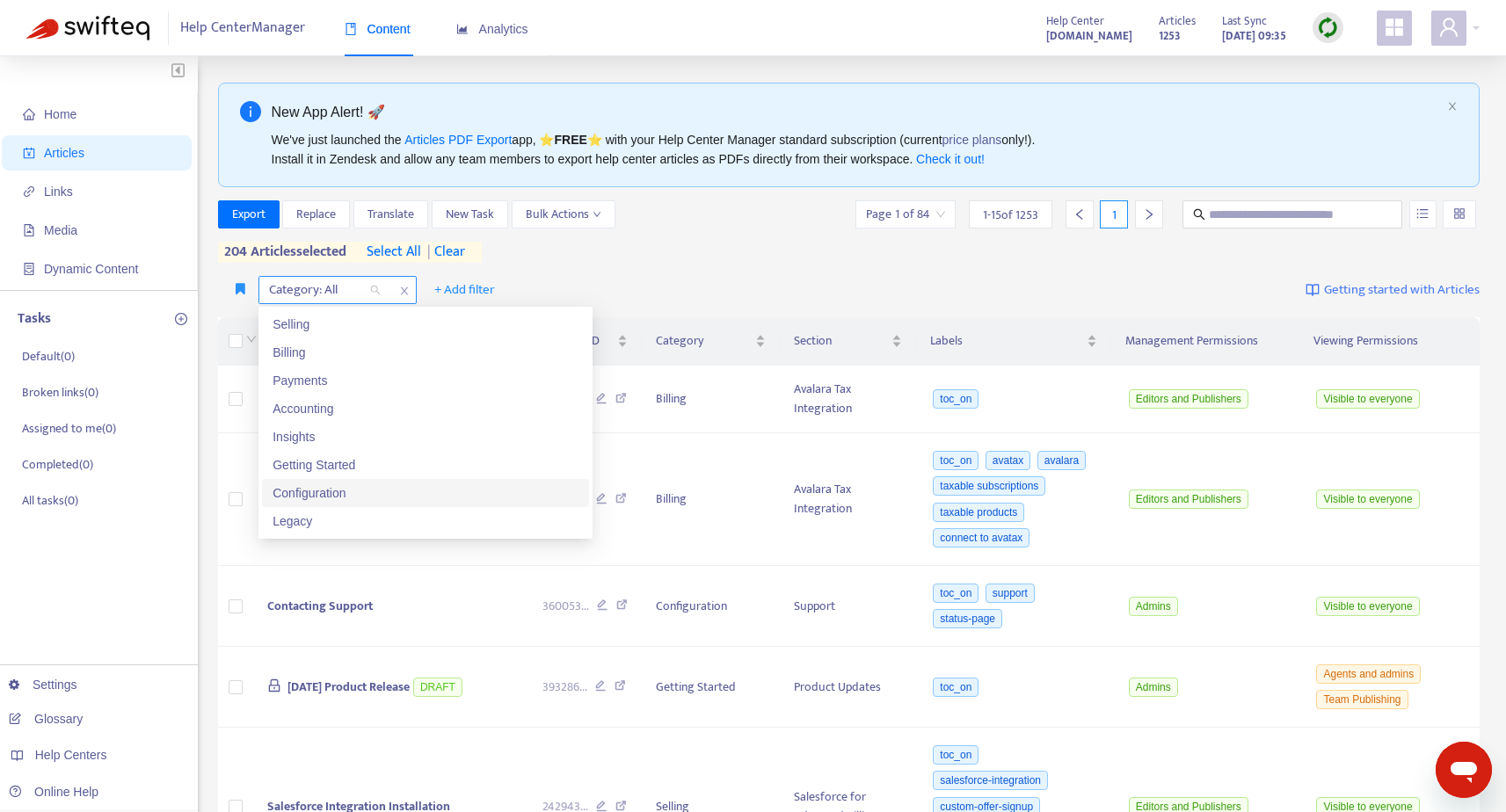
click at [353, 493] on div "Configuration" at bounding box center [425, 492] width 306 height 19
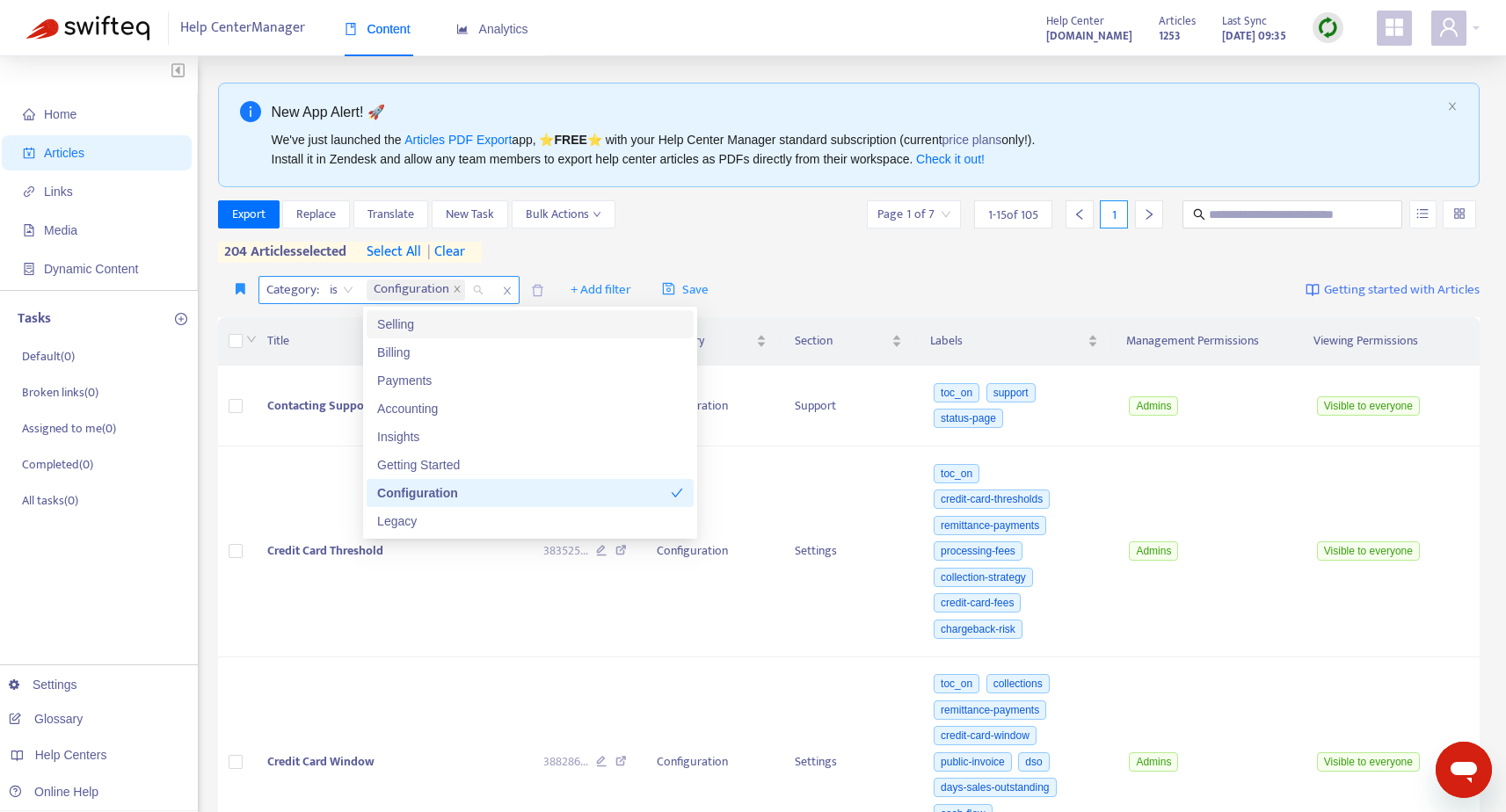
click at [392, 247] on span "select all" at bounding box center [394, 252] width 54 height 21
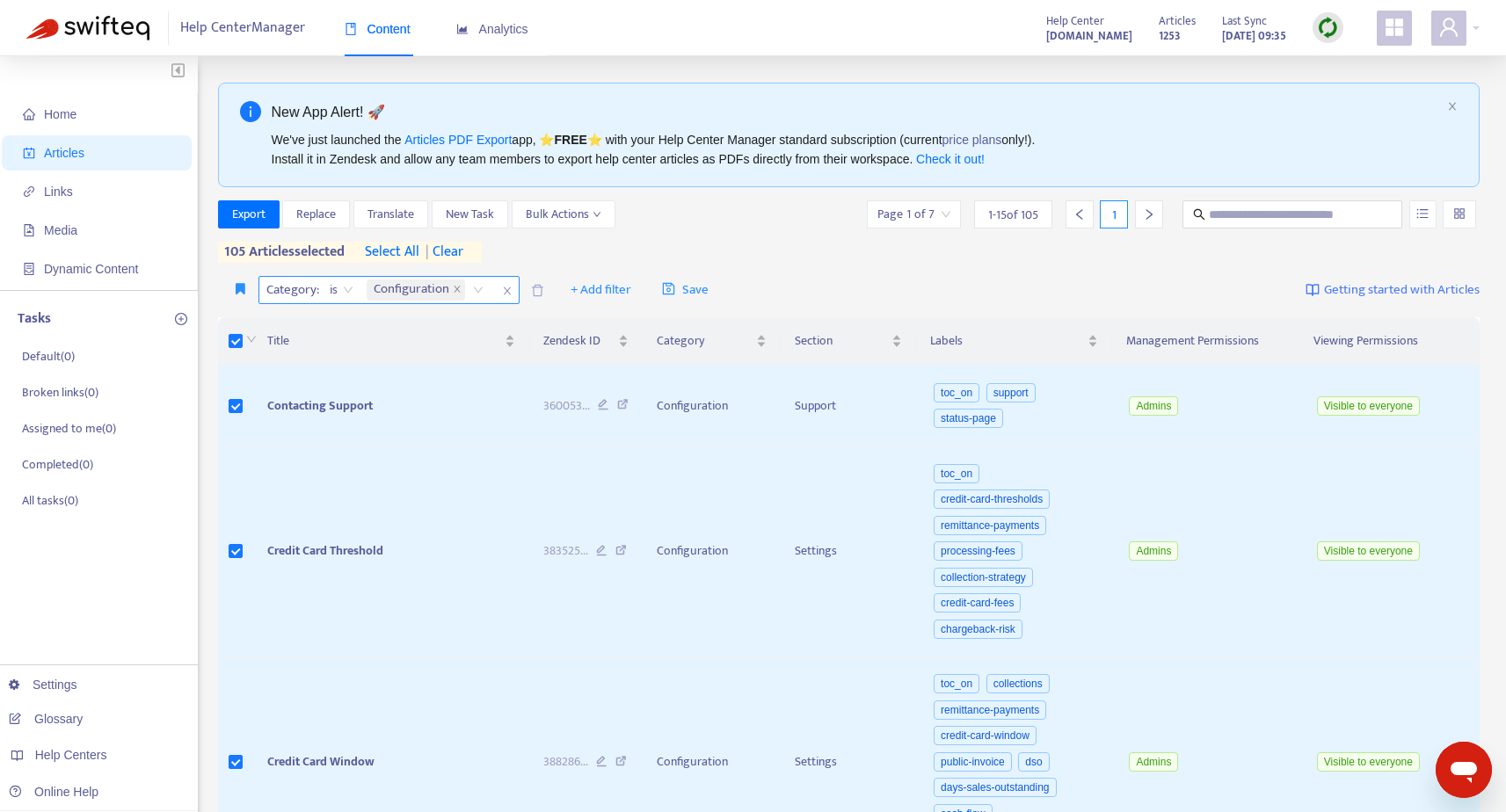
click at [480, 292] on div "Configuration" at bounding box center [428, 290] width 130 height 26
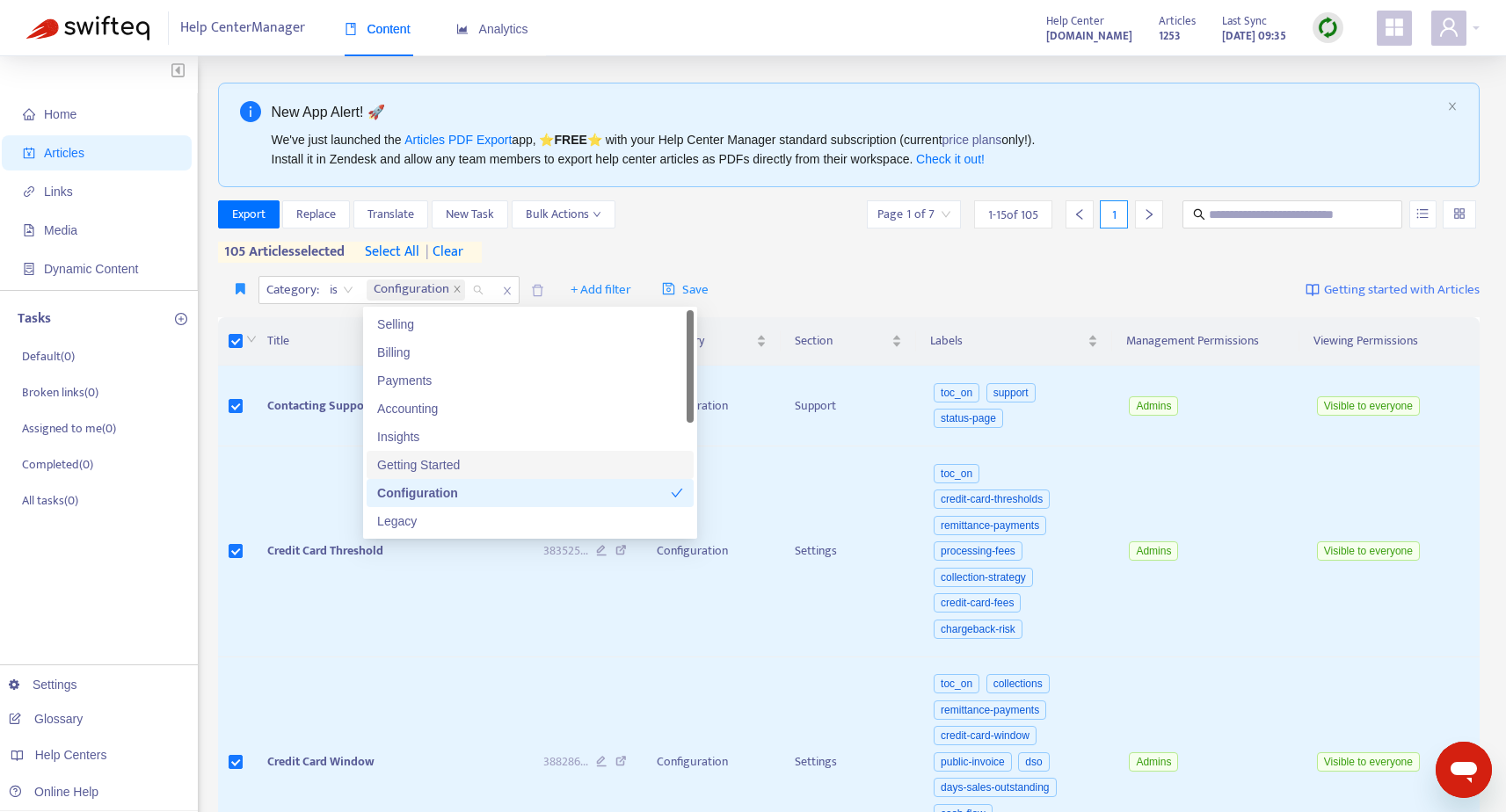
click at [456, 460] on div "Getting Started" at bounding box center [530, 464] width 306 height 19
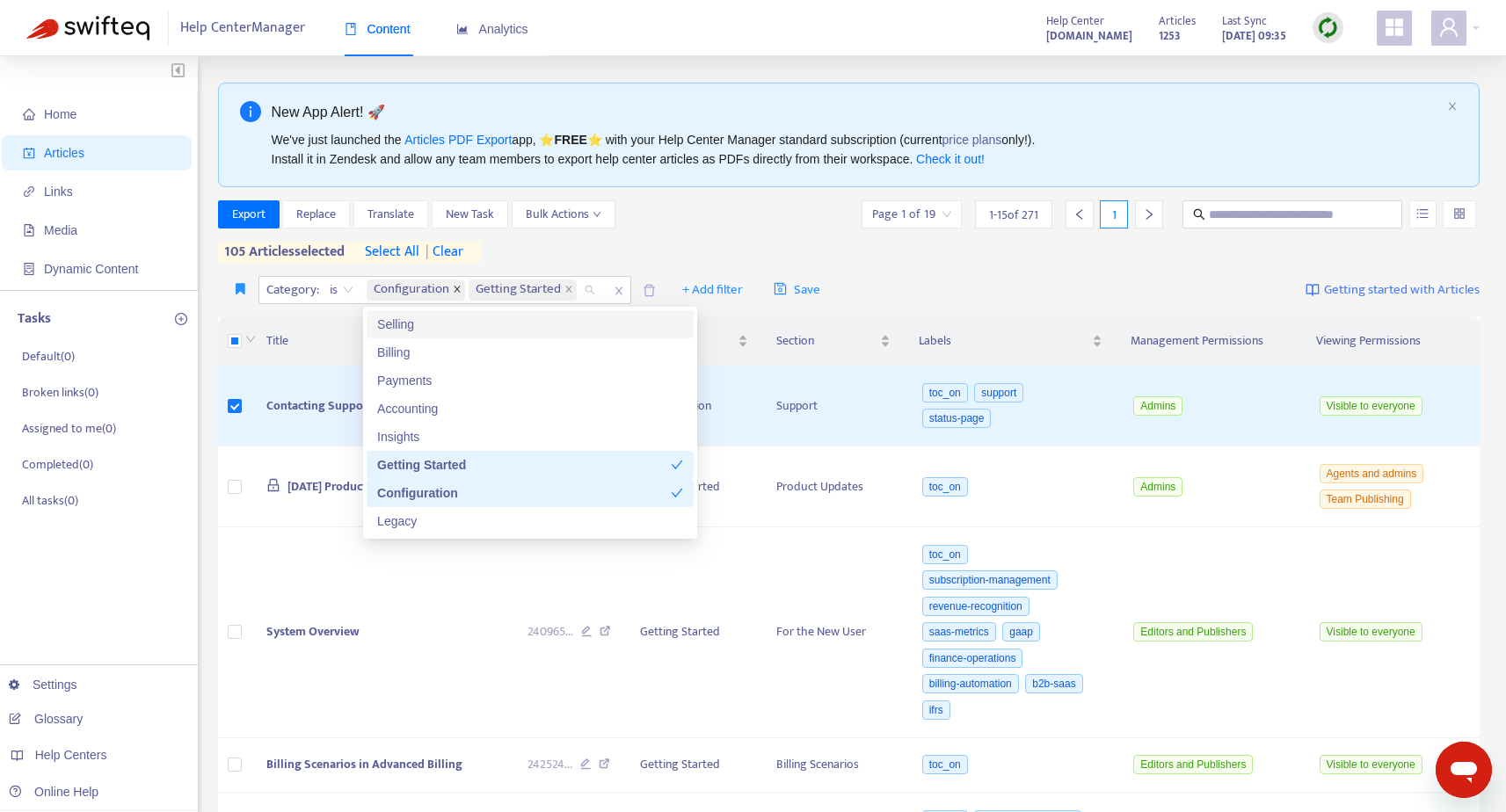
click at [452, 291] on icon "close" at bounding box center [457, 290] width 9 height 9
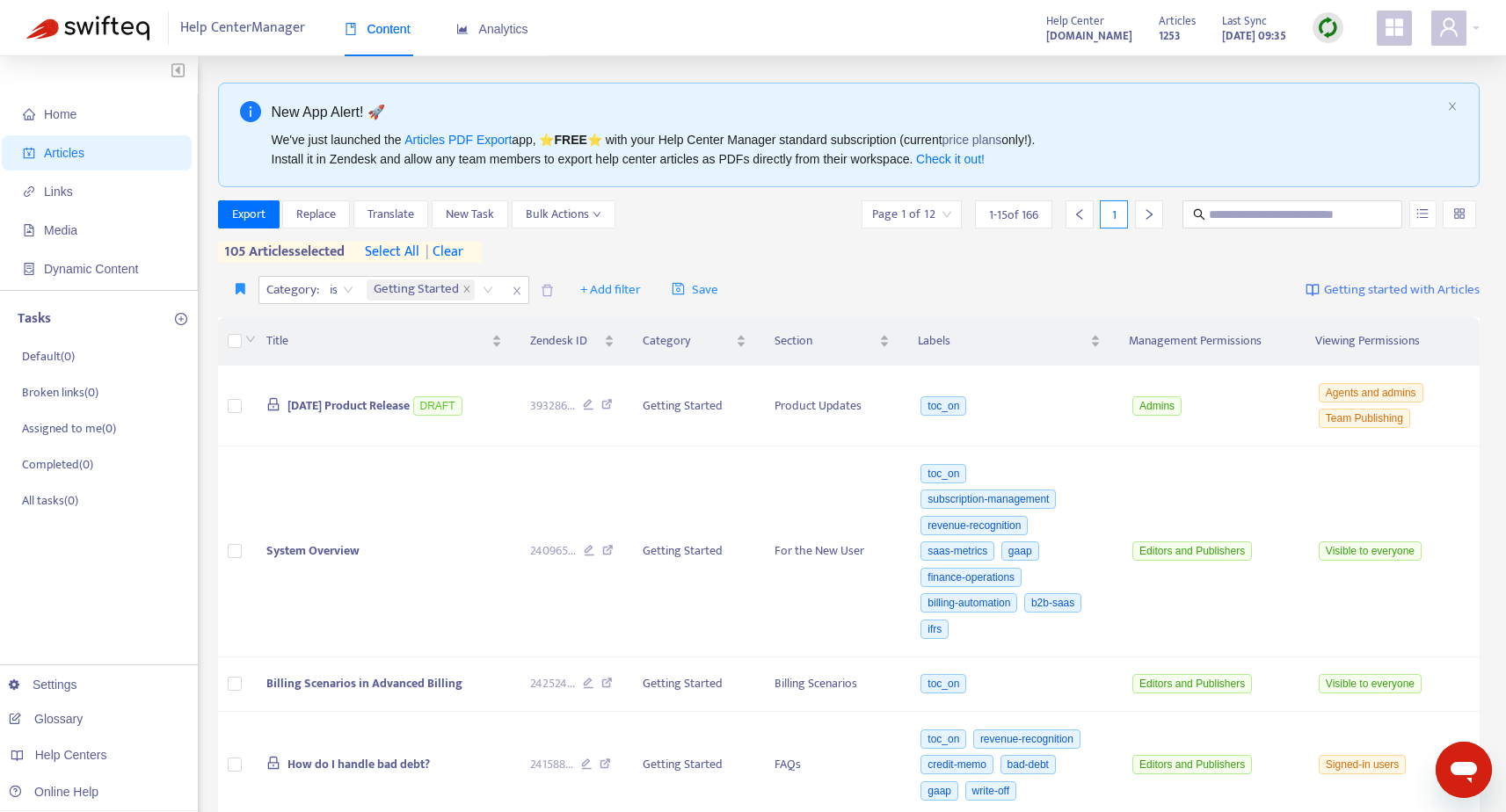
click at [392, 246] on span "select all" at bounding box center [392, 252] width 54 height 21
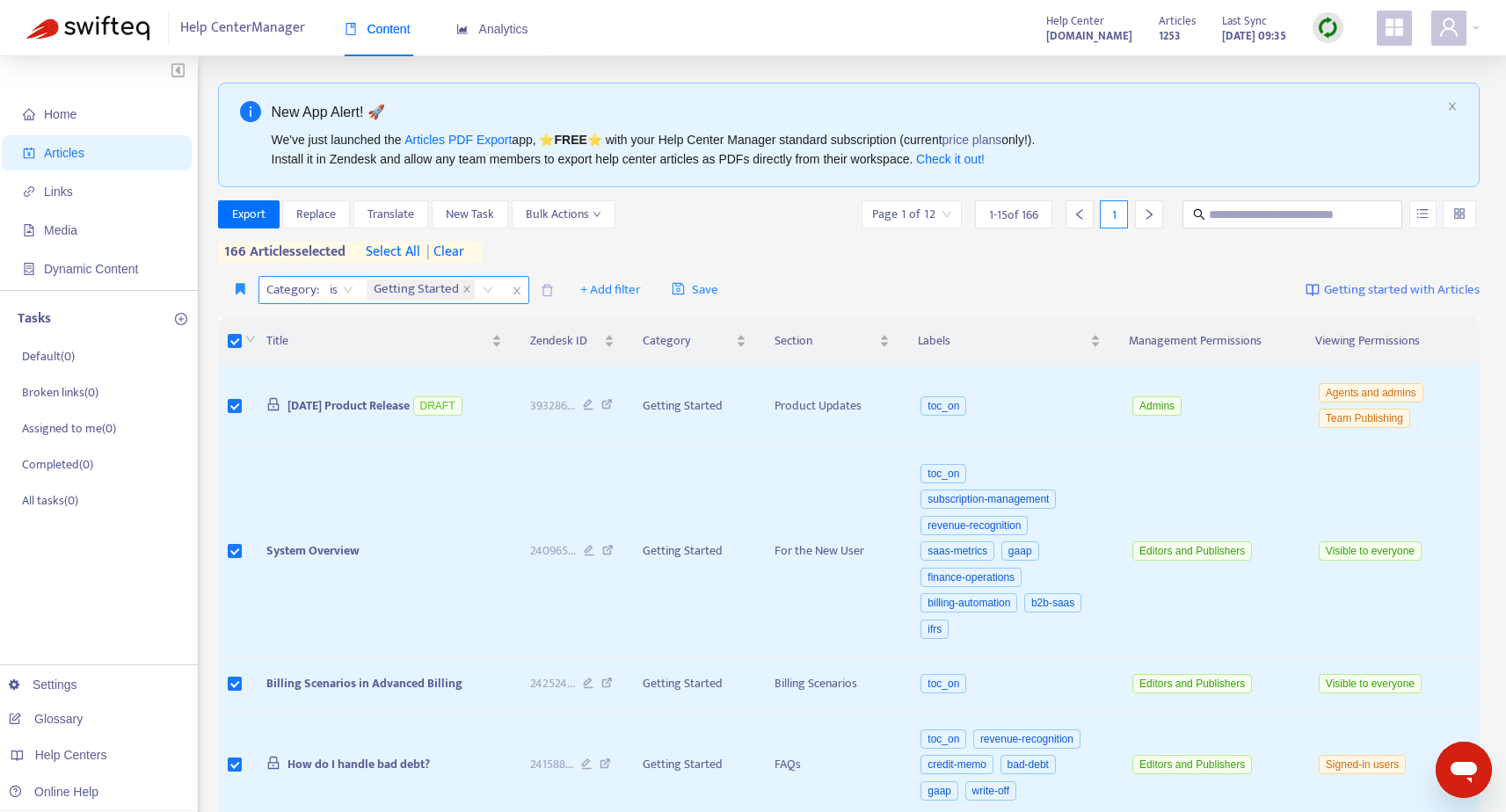
click at [491, 290] on div "Getting Started" at bounding box center [433, 290] width 140 height 26
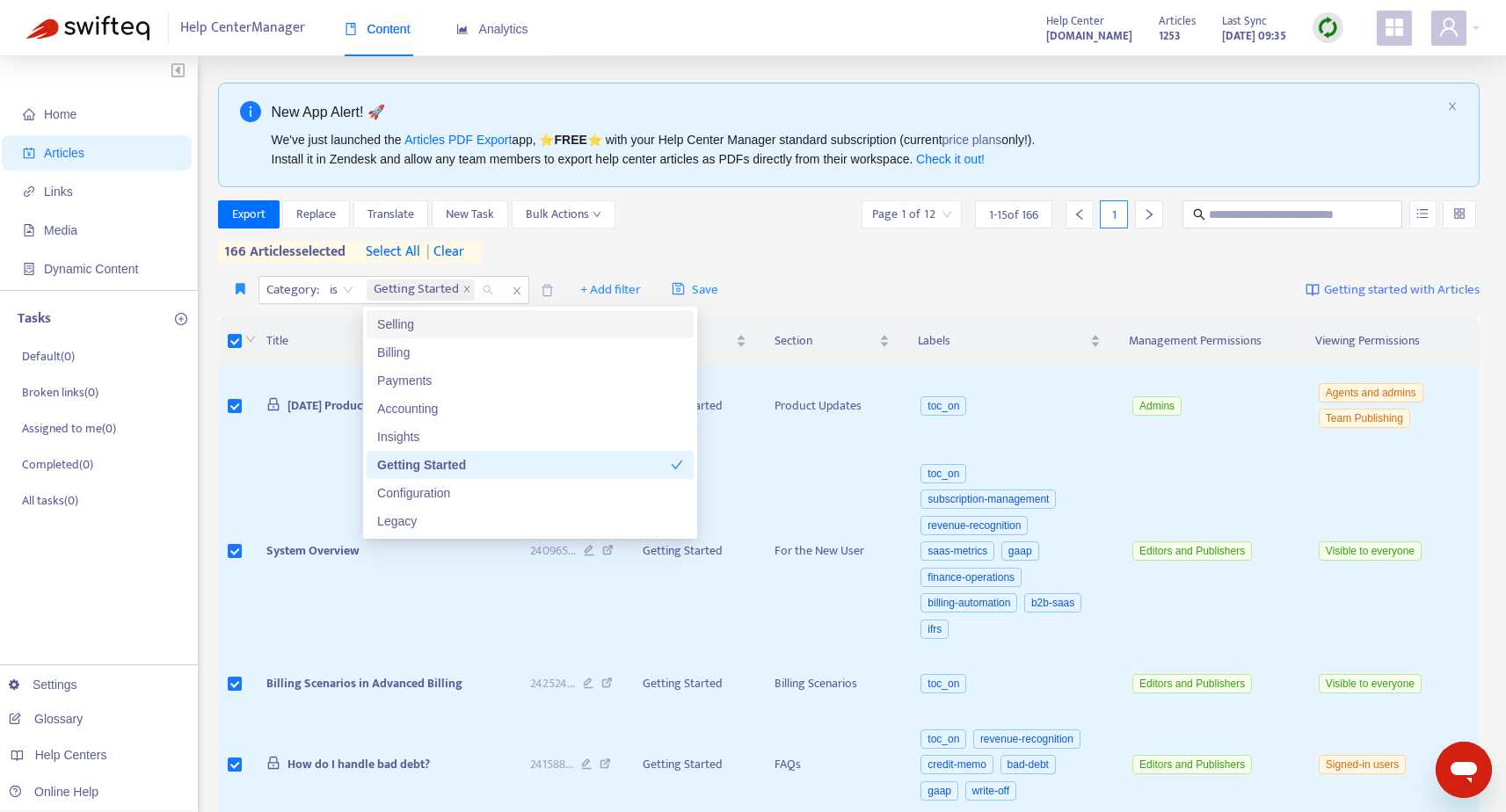
click at [619, 261] on div "Export Replace Translate New Task Bulk Actions Page 1 of 12 1 - 15 of 166 1 166…" at bounding box center [849, 232] width 1263 height 63
